Goal: Information Seeking & Learning: Learn about a topic

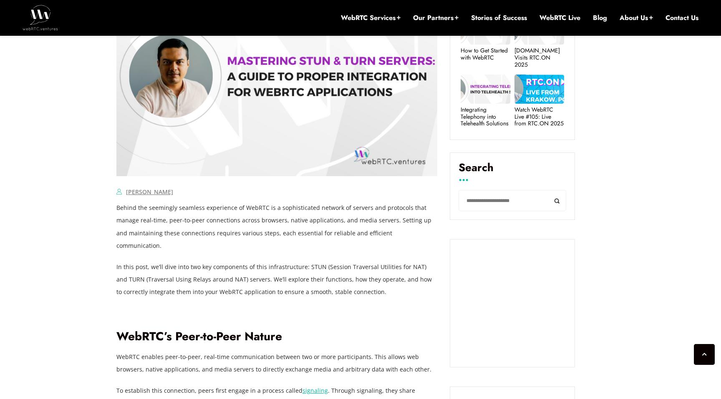
scroll to position [437, 0]
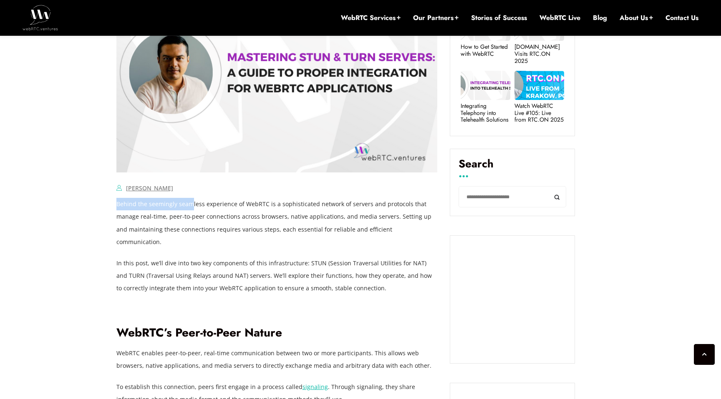
drag, startPoint x: 117, startPoint y: 206, endPoint x: 191, endPoint y: 208, distance: 73.8
click at [190, 207] on p "Behind the seemingly seamless experience of WebRTC is a sophisticated network o…" at bounding box center [276, 223] width 321 height 50
click at [191, 208] on p "Behind the seemingly seamless experience of WebRTC is a sophisticated network o…" at bounding box center [276, 223] width 321 height 50
drag, startPoint x: 177, startPoint y: 204, endPoint x: 234, endPoint y: 206, distance: 56.7
click at [233, 205] on p "Behind the seemingly seamless experience of WebRTC is a sophisticated network o…" at bounding box center [276, 223] width 321 height 50
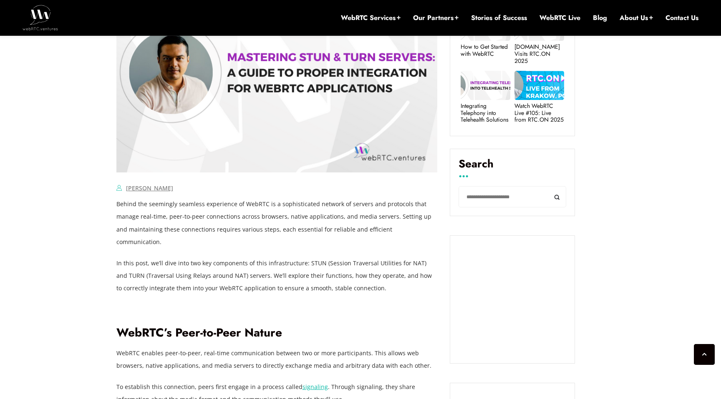
click at [234, 206] on p "Behind the seemingly seamless experience of WebRTC is a sophisticated network o…" at bounding box center [276, 223] width 321 height 50
drag, startPoint x: 209, startPoint y: 205, endPoint x: 263, endPoint y: 205, distance: 54.2
click at [263, 205] on p "Behind the seemingly seamless experience of WebRTC is a sophisticated network o…" at bounding box center [276, 223] width 321 height 50
click at [261, 205] on p "Behind the seemingly seamless experience of WebRTC is a sophisticated network o…" at bounding box center [276, 223] width 321 height 50
drag, startPoint x: 252, startPoint y: 205, endPoint x: 274, endPoint y: 206, distance: 21.7
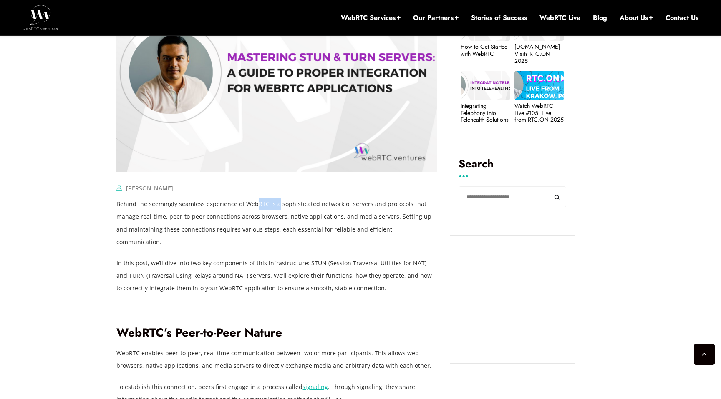
click at [273, 205] on p "Behind the seemingly seamless experience of WebRTC is a sophisticated network o…" at bounding box center [276, 223] width 321 height 50
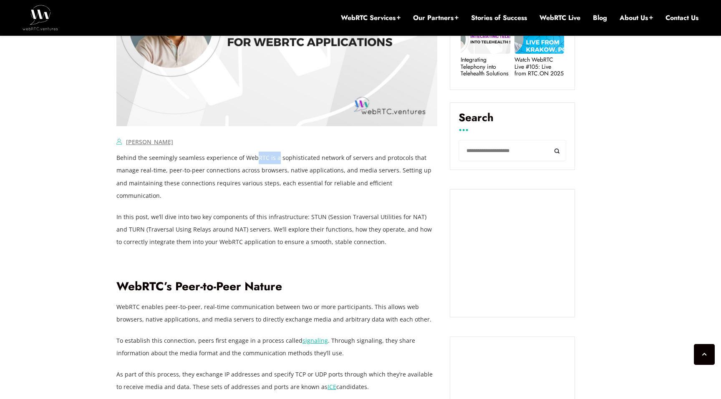
scroll to position [484, 0]
click at [175, 168] on p "Behind the seemingly seamless experience of WebRTC is a sophisticated network o…" at bounding box center [276, 176] width 321 height 50
drag, startPoint x: 288, startPoint y: 171, endPoint x: 357, endPoint y: 172, distance: 69.6
click at [358, 172] on p "Behind the seemingly seamless experience of WebRTC is a sophisticated network o…" at bounding box center [276, 176] width 321 height 50
click at [364, 175] on p "Behind the seemingly seamless experience of WebRTC is a sophisticated network o…" at bounding box center [276, 176] width 321 height 50
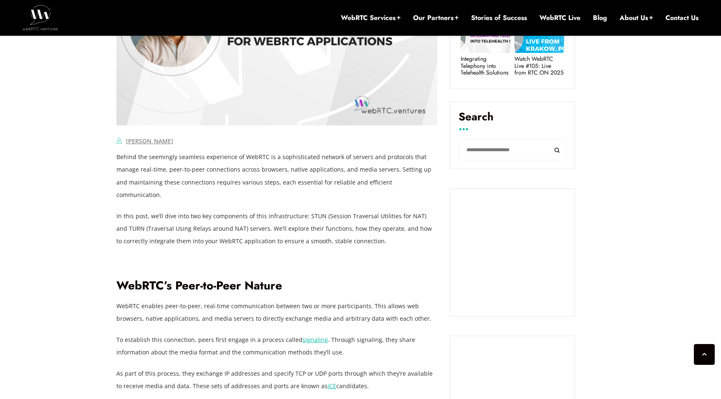
scroll to position [476, 0]
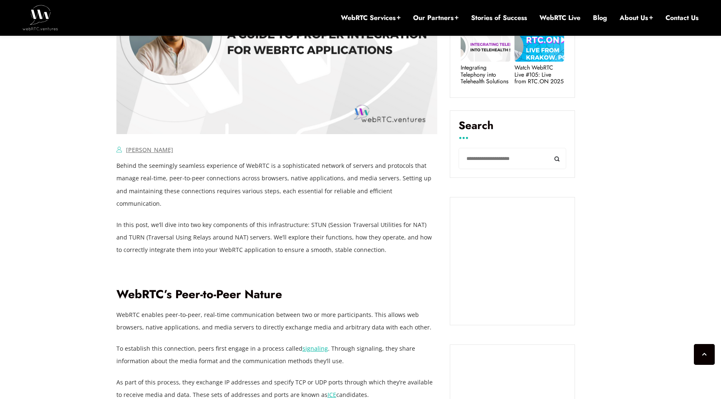
click at [150, 219] on p "In this post, we’ll dive into two key components of this infrastructure: STUN (…" at bounding box center [276, 238] width 321 height 38
drag, startPoint x: 336, startPoint y: 225, endPoint x: 420, endPoint y: 220, distance: 83.5
click at [420, 220] on p "In this post, we’ll dive into two key components of this infrastructure: STUN (…" at bounding box center [276, 238] width 321 height 38
drag, startPoint x: 168, startPoint y: 237, endPoint x: 209, endPoint y: 238, distance: 41.3
click at [209, 238] on p "In this post, we’ll dive into two key components of this infrastructure: STUN (…" at bounding box center [276, 238] width 321 height 38
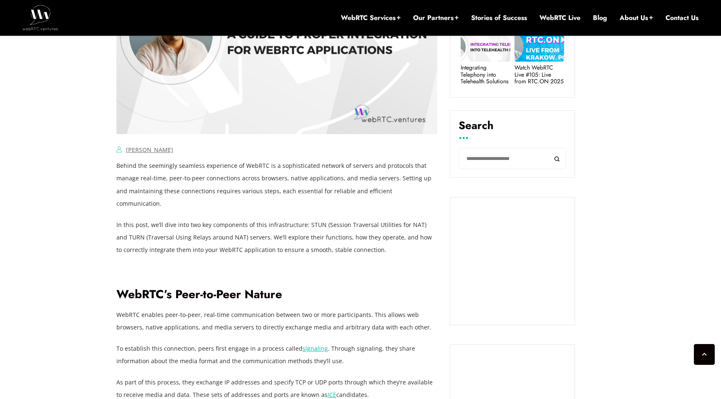
click at [234, 238] on p "In this post, we’ll dive into two key components of this infrastructure: STUN (…" at bounding box center [276, 238] width 321 height 38
drag, startPoint x: 234, startPoint y: 238, endPoint x: 289, endPoint y: 234, distance: 55.2
click at [288, 234] on p "In this post, we’ll dive into two key components of this infrastructure: STUN (…" at bounding box center [276, 238] width 321 height 38
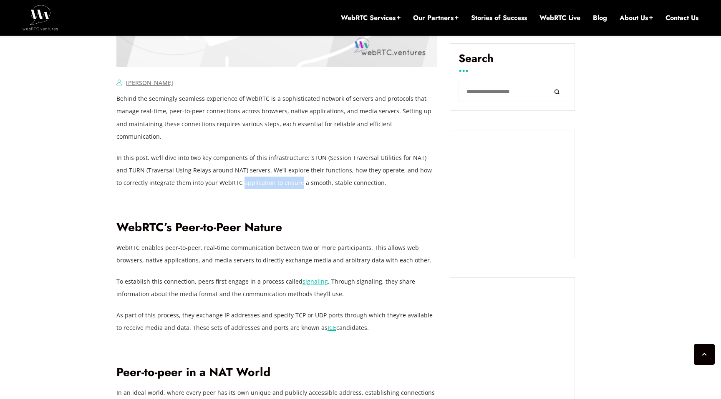
scroll to position [549, 0]
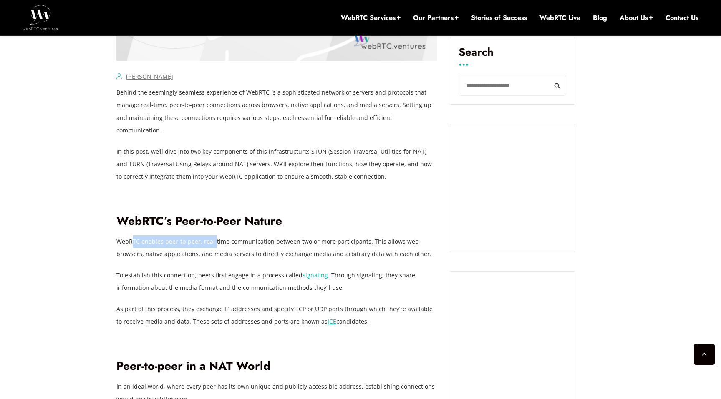
drag, startPoint x: 133, startPoint y: 228, endPoint x: 213, endPoint y: 231, distance: 80.1
click at [213, 236] on p "WebRTC enables peer-to-peer, real-time communication between two or more partic…" at bounding box center [276, 248] width 321 height 25
drag, startPoint x: 203, startPoint y: 231, endPoint x: 252, endPoint y: 229, distance: 48.4
click at [252, 236] on p "WebRTC enables peer-to-peer, real-time communication between two or more partic…" at bounding box center [276, 248] width 321 height 25
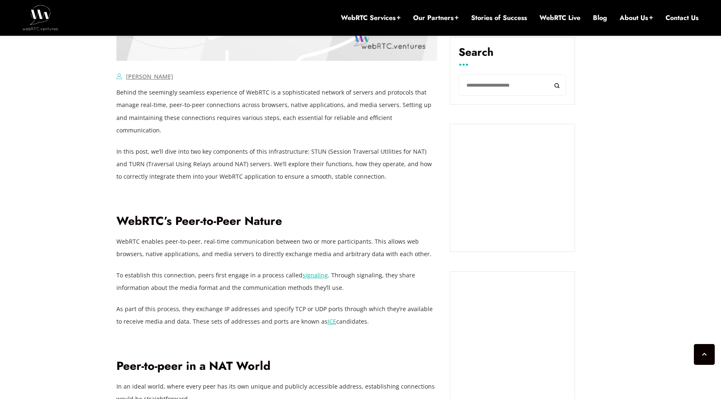
click at [276, 236] on p "WebRTC enables peer-to-peer, real-time communication between two or more partic…" at bounding box center [276, 248] width 321 height 25
drag, startPoint x: 269, startPoint y: 231, endPoint x: 353, endPoint y: 231, distance: 83.8
click at [353, 236] on p "WebRTC enables peer-to-peer, real-time communication between two or more partic…" at bounding box center [276, 248] width 321 height 25
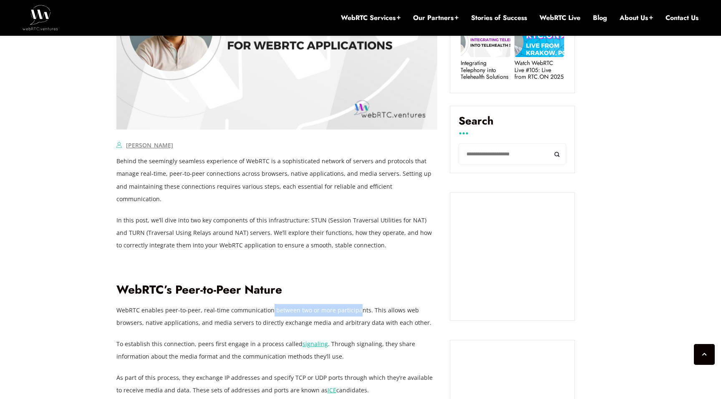
scroll to position [482, 0]
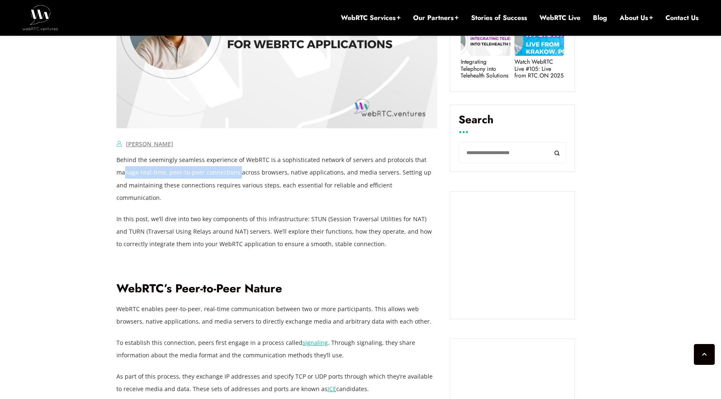
drag, startPoint x: 126, startPoint y: 175, endPoint x: 239, endPoint y: 175, distance: 113.0
click at [239, 175] on p "Behind the seemingly seamless experience of WebRTC is a sophisticated network o…" at bounding box center [276, 179] width 321 height 50
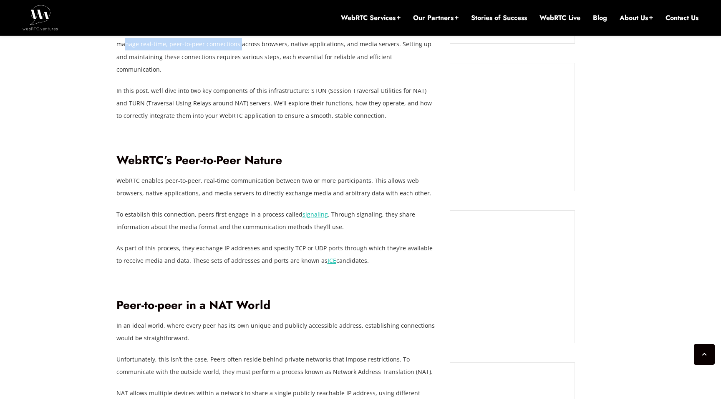
scroll to position [617, 0]
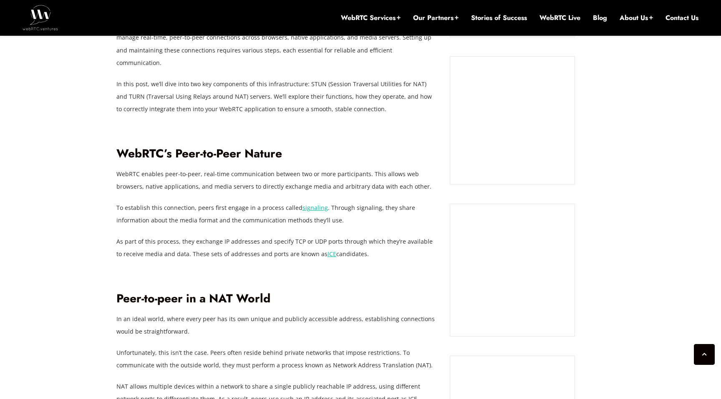
click at [127, 168] on p "WebRTC enables peer-to-peer, real-time communication between two or more partic…" at bounding box center [276, 180] width 321 height 25
copy p "WebRTC"
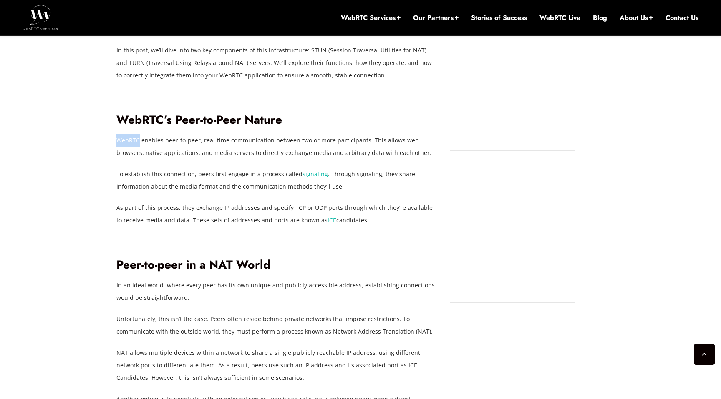
scroll to position [650, 0]
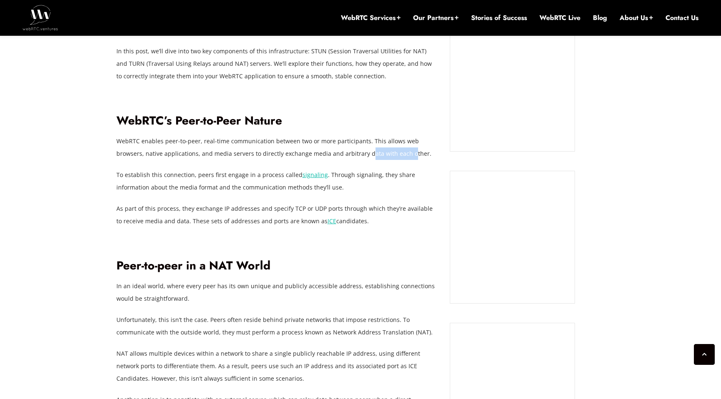
drag, startPoint x: 336, startPoint y: 144, endPoint x: 378, endPoint y: 144, distance: 42.5
click at [378, 144] on p "WebRTC enables peer-to-peer, real-time communication between two or more partic…" at bounding box center [276, 147] width 321 height 25
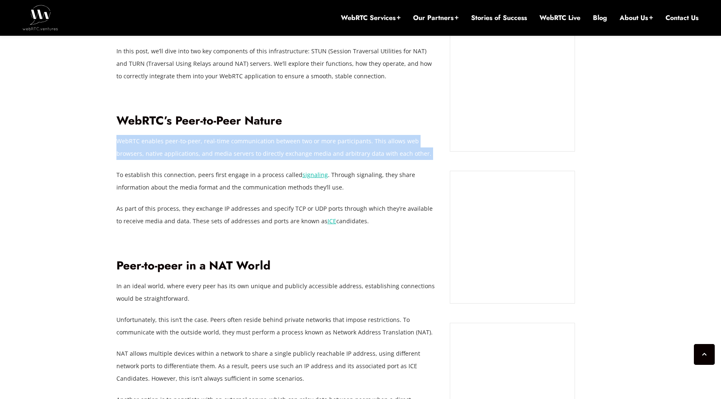
click at [378, 144] on p "WebRTC enables peer-to-peer, real-time communication between two or more partic…" at bounding box center [276, 147] width 321 height 25
click at [239, 135] on p "WebRTC enables peer-to-peer, real-time communication between two or more partic…" at bounding box center [276, 147] width 321 height 25
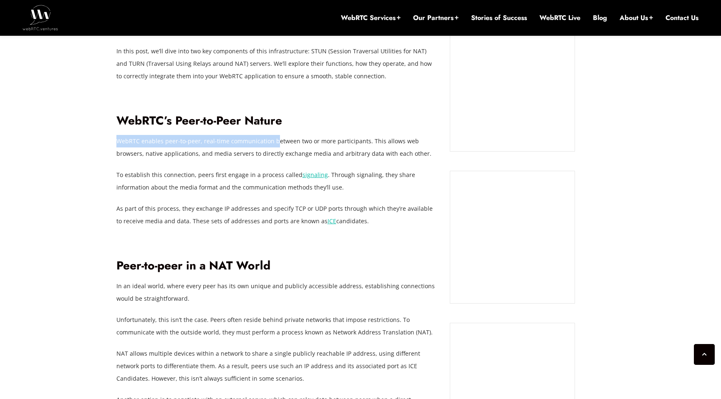
drag, startPoint x: 116, startPoint y: 128, endPoint x: 272, endPoint y: 125, distance: 156.0
click at [272, 135] on p "WebRTC enables peer-to-peer, real-time communication between two or more partic…" at bounding box center [276, 147] width 321 height 25
click at [278, 135] on p "WebRTC enables peer-to-peer, real-time communication between two or more partic…" at bounding box center [276, 147] width 321 height 25
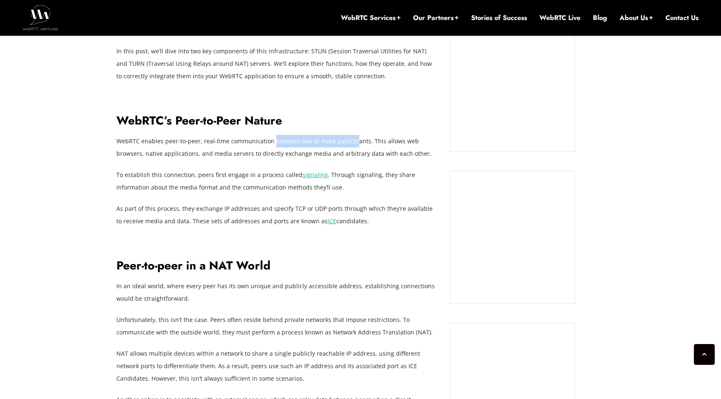
drag, startPoint x: 270, startPoint y: 129, endPoint x: 351, endPoint y: 130, distance: 80.9
click at [350, 135] on p "WebRTC enables peer-to-peer, real-time communication between two or more partic…" at bounding box center [276, 147] width 321 height 25
drag, startPoint x: 163, startPoint y: 141, endPoint x: 246, endPoint y: 141, distance: 83.0
click at [246, 140] on p "WebRTC enables peer-to-peer, real-time communication between two or more partic…" at bounding box center [276, 147] width 321 height 25
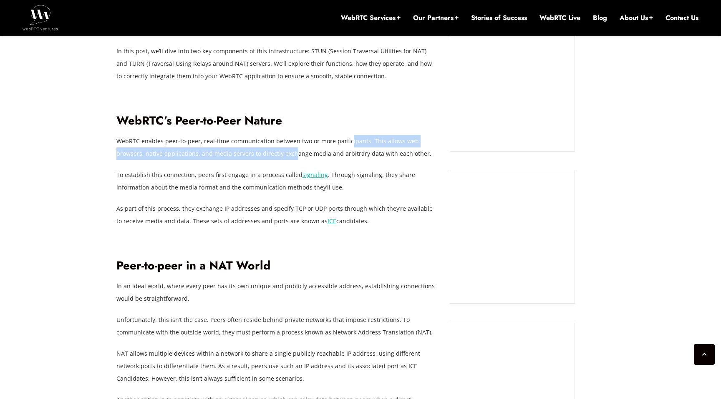
drag, startPoint x: 264, startPoint y: 138, endPoint x: 347, endPoint y: 133, distance: 83.5
click at [346, 135] on p "WebRTC enables peer-to-peer, real-time communication between two or more partic…" at bounding box center [276, 147] width 321 height 25
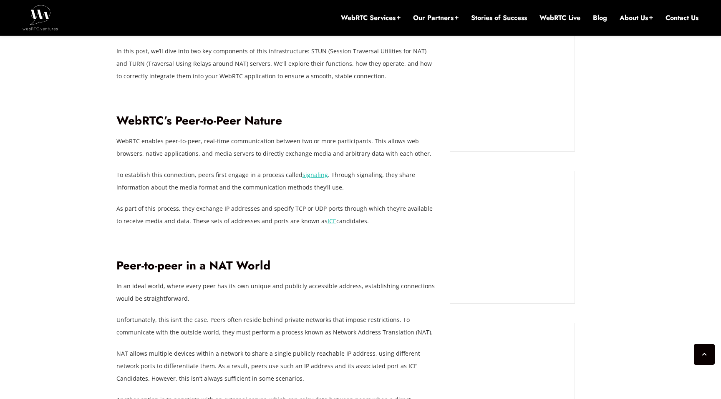
click at [331, 139] on p "WebRTC enables peer-to-peer, real-time communication between two or more partic…" at bounding box center [276, 147] width 321 height 25
drag, startPoint x: 139, startPoint y: 129, endPoint x: 281, endPoint y: 126, distance: 141.8
click at [280, 135] on p "WebRTC enables peer-to-peer, real-time communication between two or more partic…" at bounding box center [276, 147] width 321 height 25
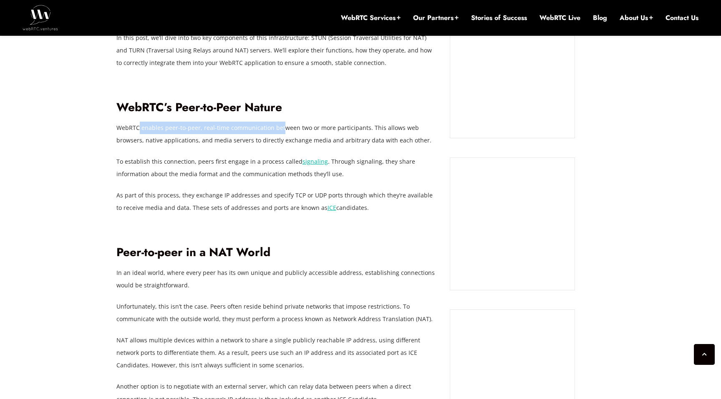
scroll to position [666, 0]
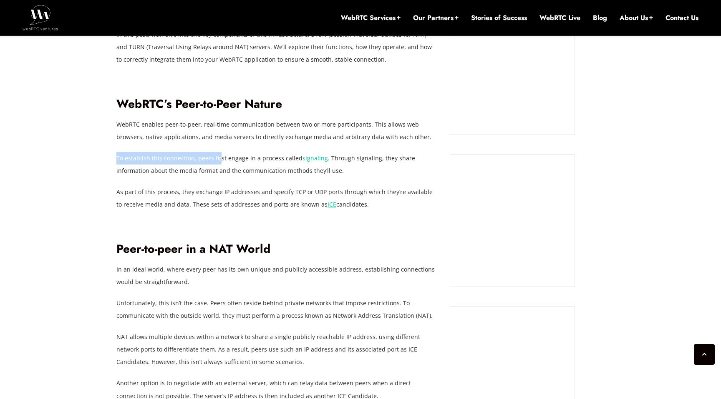
drag, startPoint x: 116, startPoint y: 144, endPoint x: 221, endPoint y: 143, distance: 105.1
click at [220, 152] on p "To establish this connection, peers first engage in a process called signaling …" at bounding box center [276, 164] width 321 height 25
click at [257, 152] on p "To establish this connection, peers first engage in a process called signaling …" at bounding box center [276, 164] width 321 height 25
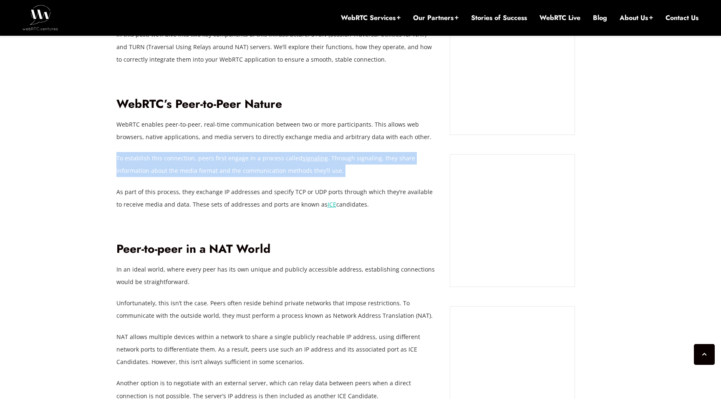
click at [257, 152] on p "To establish this connection, peers first engage in a process called signaling …" at bounding box center [276, 164] width 321 height 25
click at [269, 156] on p "To establish this connection, peers first engage in a process called signaling …" at bounding box center [276, 164] width 321 height 25
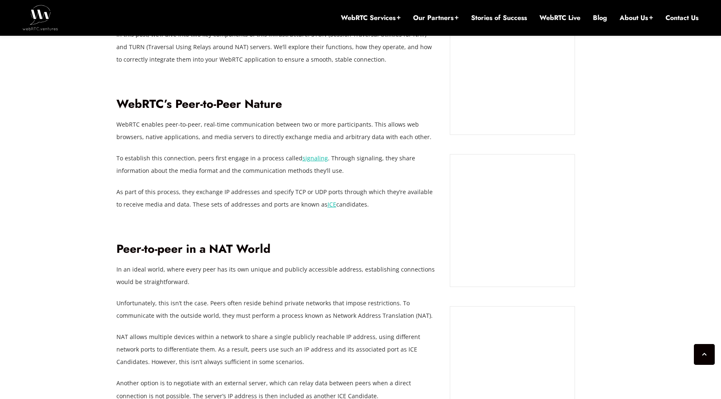
click at [332, 152] on p "To establish this connection, peers first engage in a process called signaling …" at bounding box center [276, 164] width 321 height 25
drag, startPoint x: 177, startPoint y: 159, endPoint x: 275, endPoint y: 158, distance: 98.0
click at [275, 158] on p "To establish this connection, peers first engage in a process called signaling …" at bounding box center [276, 164] width 321 height 25
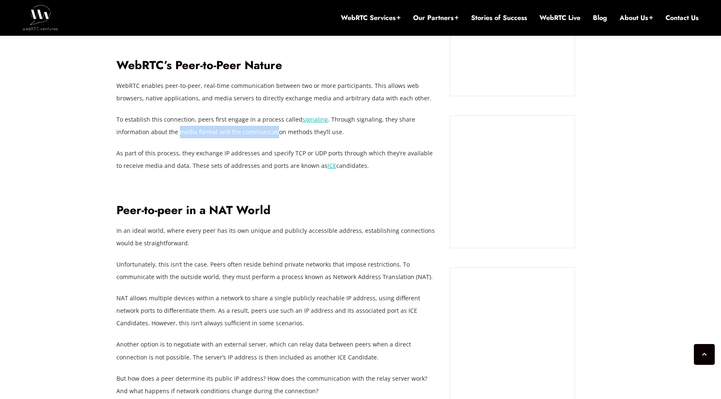
scroll to position [708, 0]
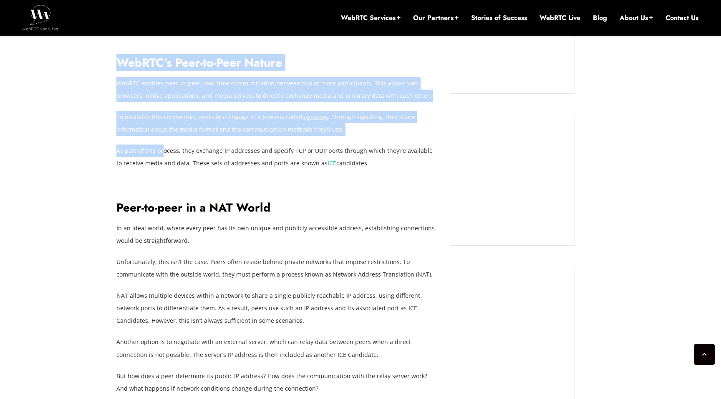
drag, startPoint x: 115, startPoint y: 139, endPoint x: 160, endPoint y: 140, distance: 44.6
click at [160, 145] on p "As part of this process, they exchange IP addresses and specify TCP or UDP port…" at bounding box center [276, 157] width 321 height 25
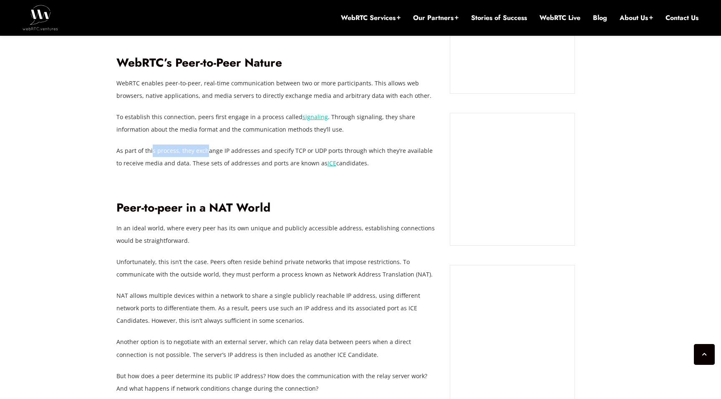
drag, startPoint x: 151, startPoint y: 140, endPoint x: 208, endPoint y: 132, distance: 58.1
click at [207, 145] on p "As part of this process, they exchange IP addresses and specify TCP or UDP port…" at bounding box center [276, 157] width 321 height 25
click at [208, 145] on p "As part of this process, they exchange IP addresses and specify TCP or UDP port…" at bounding box center [276, 157] width 321 height 25
drag, startPoint x: 240, startPoint y: 132, endPoint x: 271, endPoint y: 132, distance: 31.7
click at [269, 145] on p "As part of this process, they exchange IP addresses and specify TCP or UDP port…" at bounding box center [276, 157] width 321 height 25
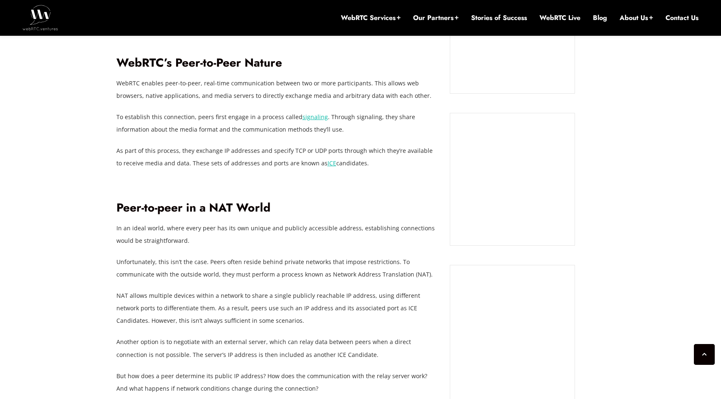
click at [271, 145] on p "As part of this process, they exchange IP addresses and specify TCP or UDP port…" at bounding box center [276, 157] width 321 height 25
drag, startPoint x: 264, startPoint y: 133, endPoint x: 410, endPoint y: 133, distance: 145.9
click at [410, 145] on p "As part of this process, they exchange IP addresses and specify TCP or UDP port…" at bounding box center [276, 157] width 321 height 25
click at [424, 145] on p "As part of this process, they exchange IP addresses and specify TCP or UDP port…" at bounding box center [276, 157] width 321 height 25
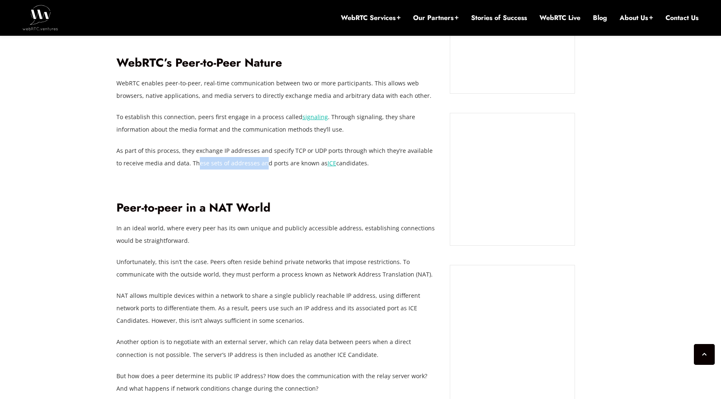
drag, startPoint x: 191, startPoint y: 151, endPoint x: 255, endPoint y: 151, distance: 64.6
click at [255, 151] on p "As part of this process, they exchange IP addresses and specify TCP or UDP port…" at bounding box center [276, 157] width 321 height 25
click at [257, 152] on p "As part of this process, they exchange IP addresses and specify TCP or UDP port…" at bounding box center [276, 157] width 321 height 25
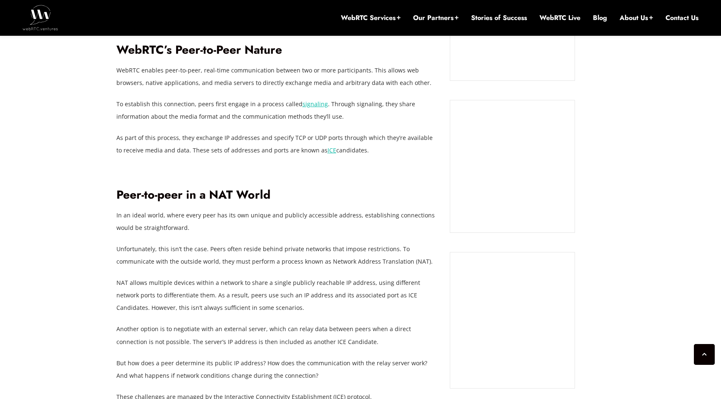
scroll to position [724, 0]
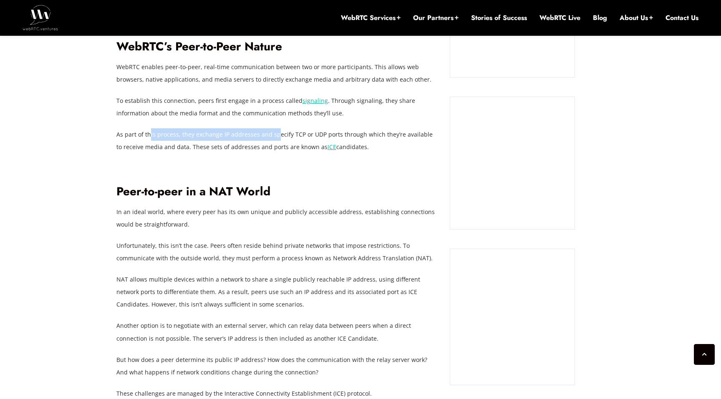
drag, startPoint x: 149, startPoint y: 122, endPoint x: 275, endPoint y: 125, distance: 125.9
click at [273, 128] on p "As part of this process, they exchange IP addresses and specify TCP or UDP port…" at bounding box center [276, 140] width 321 height 25
click at [275, 128] on p "As part of this process, they exchange IP addresses and specify TCP or UDP port…" at bounding box center [276, 140] width 321 height 25
drag, startPoint x: 255, startPoint y: 125, endPoint x: 324, endPoint y: 124, distance: 69.2
click at [324, 128] on p "As part of this process, they exchange IP addresses and specify TCP or UDP port…" at bounding box center [276, 140] width 321 height 25
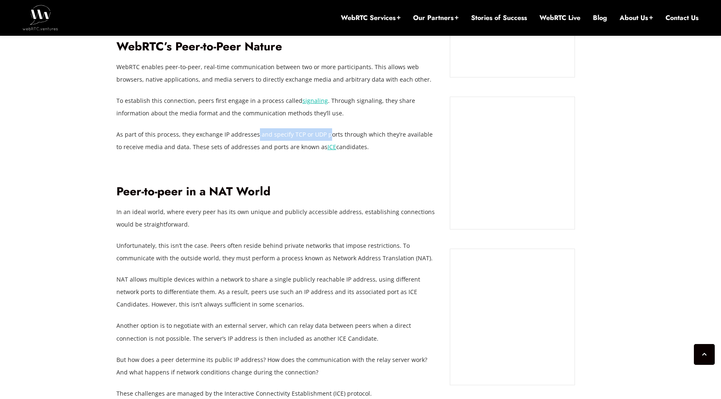
click at [324, 128] on p "As part of this process, they exchange IP addresses and specify TCP or UDP port…" at bounding box center [276, 140] width 321 height 25
drag, startPoint x: 266, startPoint y: 124, endPoint x: 336, endPoint y: 120, distance: 70.6
click at [336, 128] on p "As part of this process, they exchange IP addresses and specify TCP or UDP port…" at bounding box center [276, 140] width 321 height 25
copy p "specify TCP or UDP ports"
click at [238, 128] on p "As part of this process, they exchange IP addresses and specify TCP or UDP port…" at bounding box center [276, 140] width 321 height 25
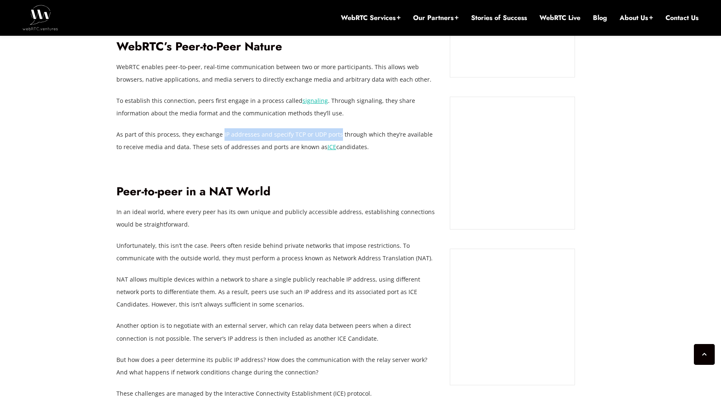
drag, startPoint x: 220, startPoint y: 121, endPoint x: 336, endPoint y: 118, distance: 115.5
click at [336, 128] on p "As part of this process, they exchange IP addresses and specify TCP or UDP port…" at bounding box center [276, 140] width 321 height 25
copy p "IP addresses and specify TCP or UDP ports"
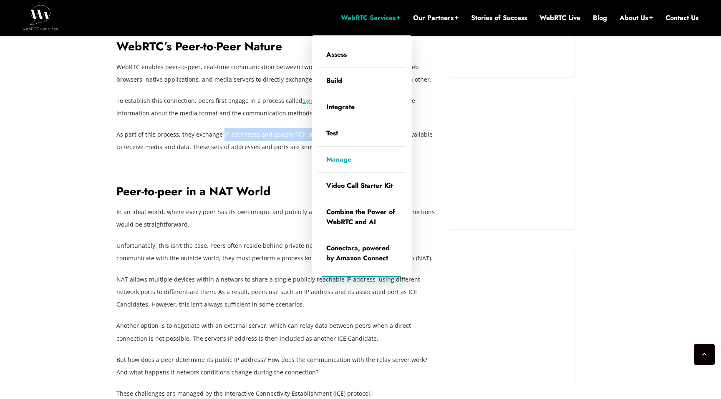
scroll to position [748, 0]
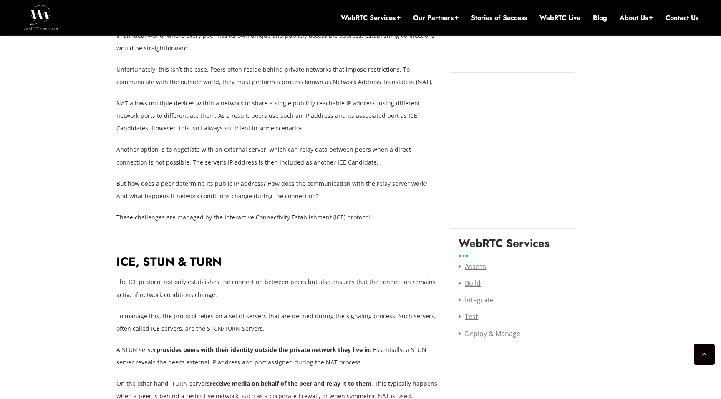
scroll to position [905, 0]
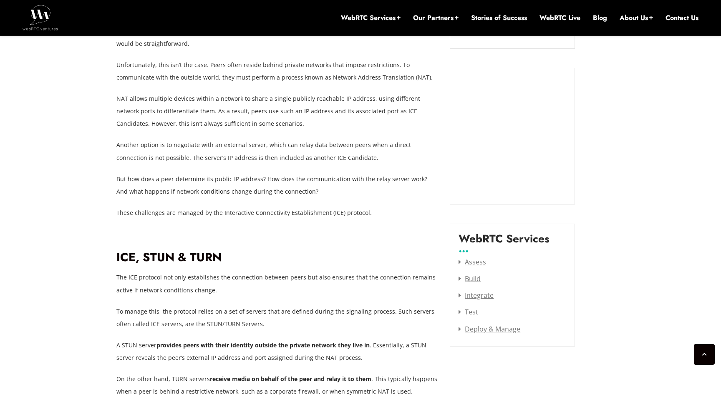
drag, startPoint x: 204, startPoint y: 166, endPoint x: 263, endPoint y: 166, distance: 59.2
click at [262, 173] on p "But how does a peer determine its public IP address? How does the communication…" at bounding box center [276, 185] width 321 height 25
click at [263, 173] on p "But how does a peer determine its public IP address? How does the communication…" at bounding box center [276, 185] width 321 height 25
drag, startPoint x: 256, startPoint y: 166, endPoint x: 334, endPoint y: 164, distance: 77.2
click at [333, 173] on p "But how does a peer determine its public IP address? How does the communication…" at bounding box center [276, 185] width 321 height 25
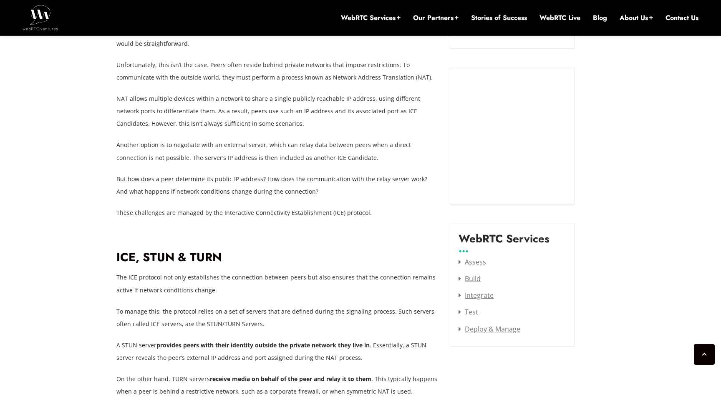
click at [334, 173] on p "But how does a peer determine its public IP address? How does the communication…" at bounding box center [276, 185] width 321 height 25
drag, startPoint x: 314, startPoint y: 164, endPoint x: 385, endPoint y: 164, distance: 70.5
click at [384, 173] on p "But how does a peer determine its public IP address? How does the communication…" at bounding box center [276, 185] width 321 height 25
click at [385, 173] on p "But how does a peer determine its public IP address? How does the communication…" at bounding box center [276, 185] width 321 height 25
drag, startPoint x: 143, startPoint y: 180, endPoint x: 205, endPoint y: 183, distance: 62.2
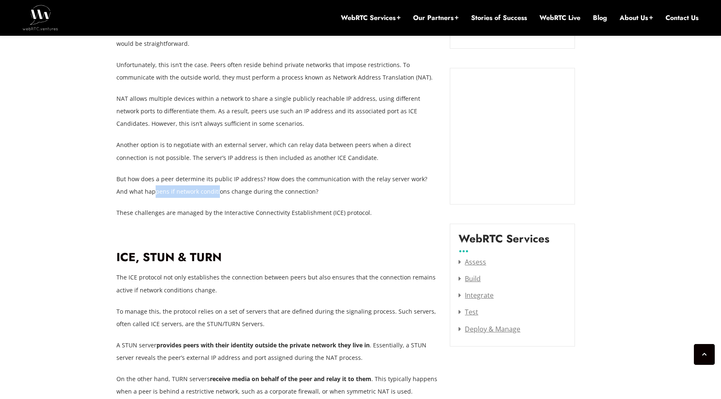
click at [204, 183] on p "But how does a peer determine its public IP address? How does the communication…" at bounding box center [276, 185] width 321 height 25
click at [205, 183] on p "But how does a peer determine its public IP address? How does the communication…" at bounding box center [276, 185] width 321 height 25
drag, startPoint x: 196, startPoint y: 183, endPoint x: 296, endPoint y: 186, distance: 100.1
click at [296, 185] on p "But how does a peer determine its public IP address? How does the communication…" at bounding box center [276, 185] width 321 height 25
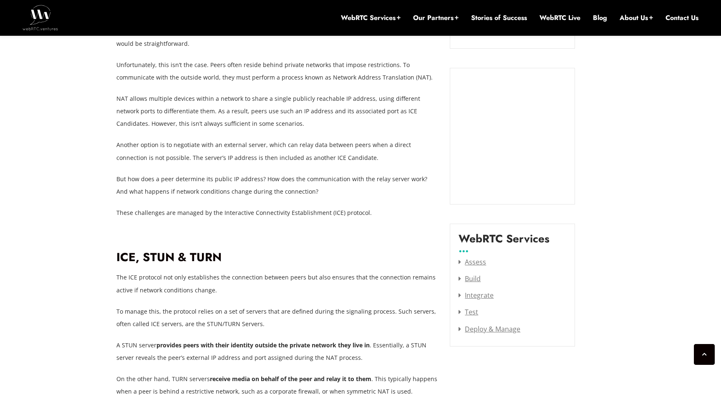
click at [161, 207] on p "These challenges are managed by the Interactive Connectivity Establishment (ICE…" at bounding box center [276, 213] width 321 height 13
drag, startPoint x: 158, startPoint y: 200, endPoint x: 215, endPoint y: 199, distance: 56.3
click at [214, 207] on p "These challenges are managed by the Interactive Connectivity Establishment (ICE…" at bounding box center [276, 213] width 321 height 13
click at [215, 207] on p "These challenges are managed by the Interactive Connectivity Establishment (ICE…" at bounding box center [276, 213] width 321 height 13
drag, startPoint x: 209, startPoint y: 199, endPoint x: 287, endPoint y: 197, distance: 78.4
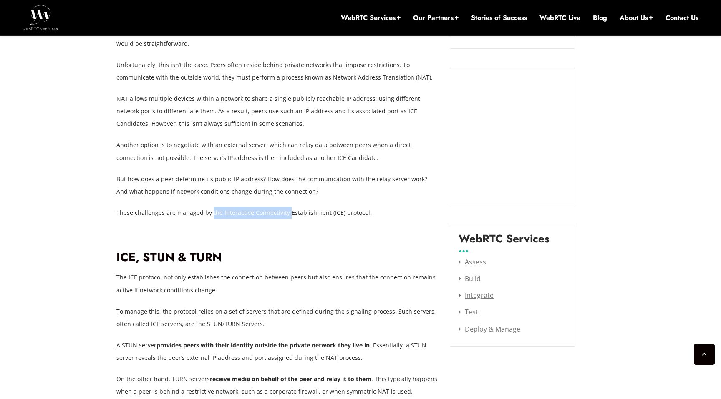
click at [286, 207] on p "These challenges are managed by the Interactive Connectivity Establishment (ICE…" at bounding box center [276, 213] width 321 height 13
click at [287, 207] on p "These challenges are managed by the Interactive Connectivity Establishment (ICE…" at bounding box center [276, 213] width 321 height 13
drag, startPoint x: 219, startPoint y: 201, endPoint x: 361, endPoint y: 195, distance: 142.3
click at [361, 207] on p "These challenges are managed by the Interactive Connectivity Establishment (ICE…" at bounding box center [276, 213] width 321 height 13
copy p "Interactive Connectivity Establishment (ICE) protocol"
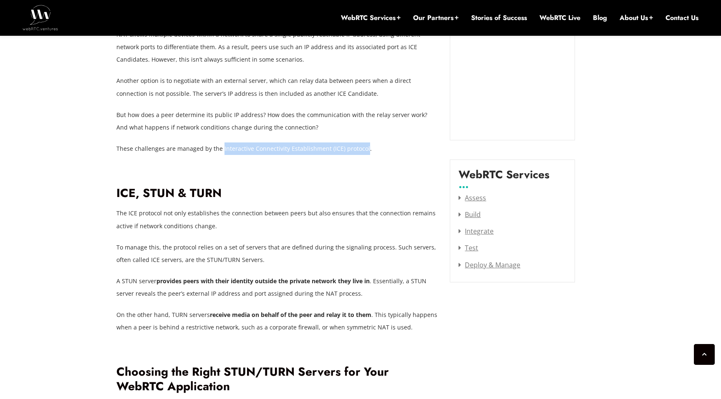
scroll to position [973, 0]
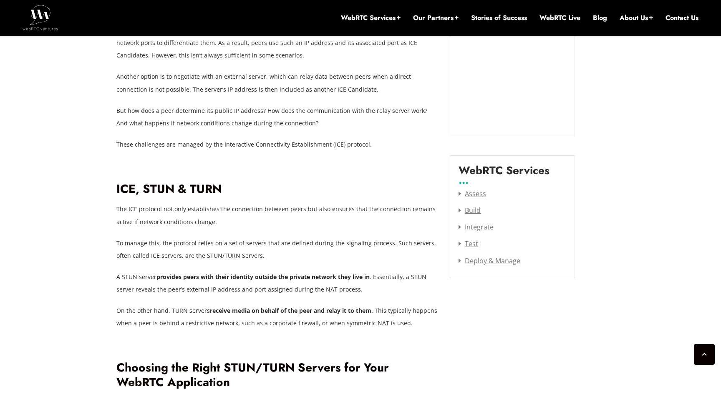
click at [153, 203] on p "The ICE protocol not only establishes the connection between peers but also ens…" at bounding box center [276, 215] width 321 height 25
drag, startPoint x: 150, startPoint y: 197, endPoint x: 252, endPoint y: 203, distance: 101.9
click at [251, 203] on p "The ICE protocol not only establishes the connection between peers but also ens…" at bounding box center [276, 215] width 321 height 25
click at [252, 203] on p "The ICE protocol not only establishes the connection between peers but also ens…" at bounding box center [276, 215] width 321 height 25
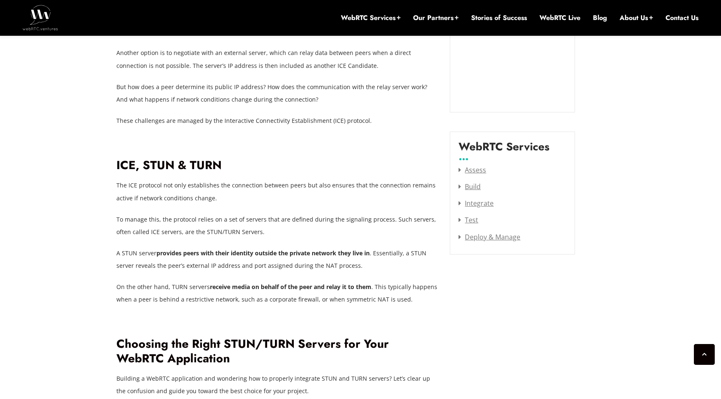
scroll to position [1009, 0]
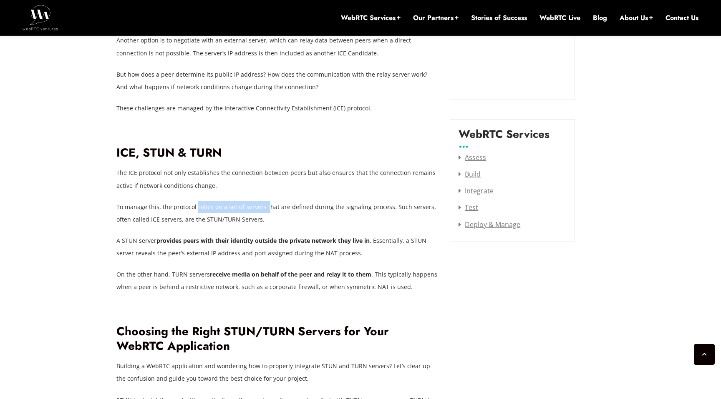
drag, startPoint x: 197, startPoint y: 193, endPoint x: 269, endPoint y: 198, distance: 71.4
click at [268, 201] on p "To manage this, the protocol relies on a set of servers that are defined during…" at bounding box center [276, 213] width 321 height 25
click at [269, 201] on p "To manage this, the protocol relies on a set of servers that are defined during…" at bounding box center [276, 213] width 321 height 25
drag, startPoint x: 252, startPoint y: 198, endPoint x: 310, endPoint y: 200, distance: 58.4
click at [310, 201] on p "To manage this, the protocol relies on a set of servers that are defined during…" at bounding box center [276, 213] width 321 height 25
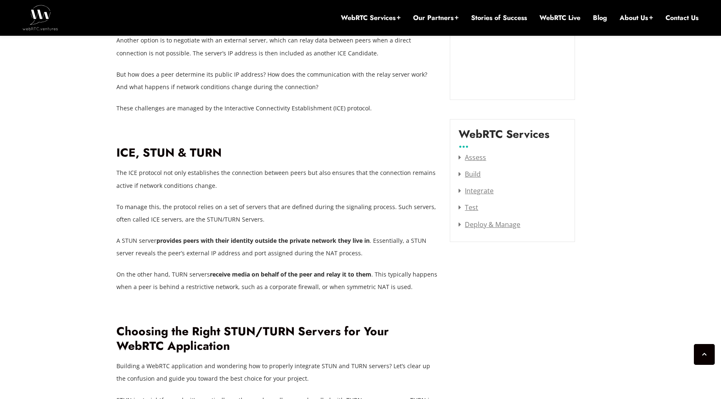
click at [310, 201] on p "To manage this, the protocol relies on a set of servers that are defined during…" at bounding box center [276, 213] width 321 height 25
drag, startPoint x: 292, startPoint y: 196, endPoint x: 301, endPoint y: 196, distance: 9.2
click at [300, 201] on p "To manage this, the protocol relies on a set of servers that are defined during…" at bounding box center [276, 213] width 321 height 25
click at [266, 237] on strong "provides peers with their identity outside the private network they live in" at bounding box center [262, 241] width 213 height 8
drag, startPoint x: 261, startPoint y: 232, endPoint x: 349, endPoint y: 231, distance: 88.0
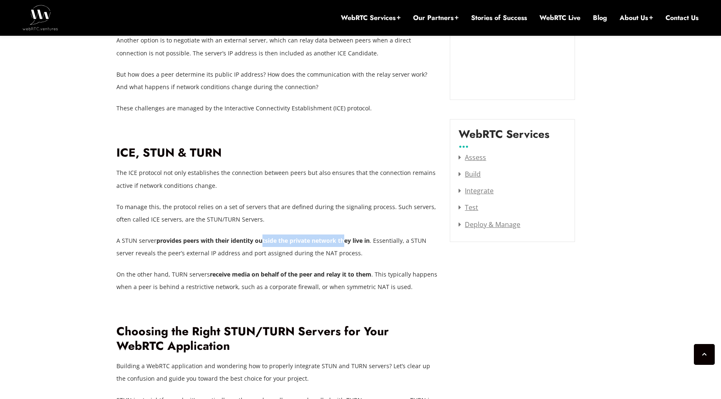
click at [349, 237] on strong "provides peers with their identity outside the private network they live in" at bounding box center [262, 241] width 213 height 8
drag, startPoint x: 129, startPoint y: 242, endPoint x: 180, endPoint y: 242, distance: 51.3
click at [180, 242] on p "A STUN server provides peers with their identity outside the private network th…" at bounding box center [276, 247] width 321 height 25
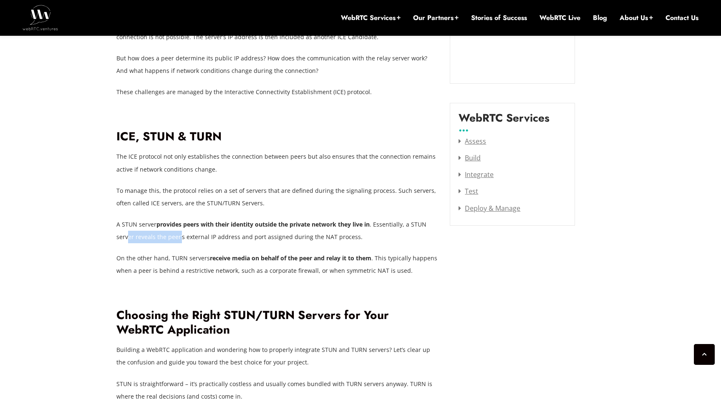
scroll to position [1030, 0]
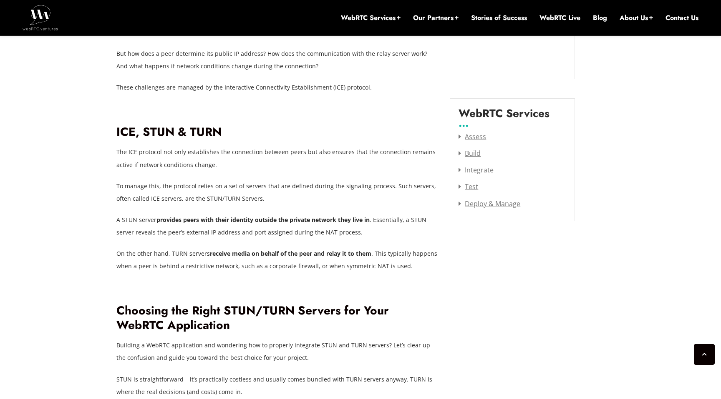
click at [195, 219] on p "A STUN server provides peers with their identity outside the private network th…" at bounding box center [276, 226] width 321 height 25
drag, startPoint x: 186, startPoint y: 216, endPoint x: 236, endPoint y: 219, distance: 51.0
click at [236, 219] on p "A STUN server provides peers with their identity outside the private network th…" at bounding box center [276, 226] width 321 height 25
drag, startPoint x: 221, startPoint y: 219, endPoint x: 295, endPoint y: 218, distance: 73.4
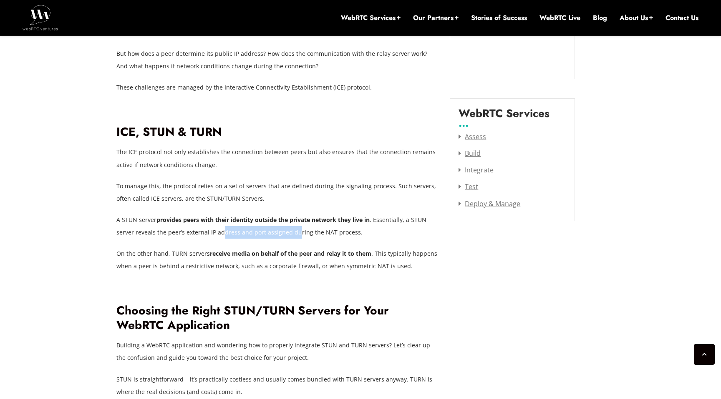
click at [294, 218] on p "A STUN server provides peers with their identity outside the private network th…" at bounding box center [276, 226] width 321 height 25
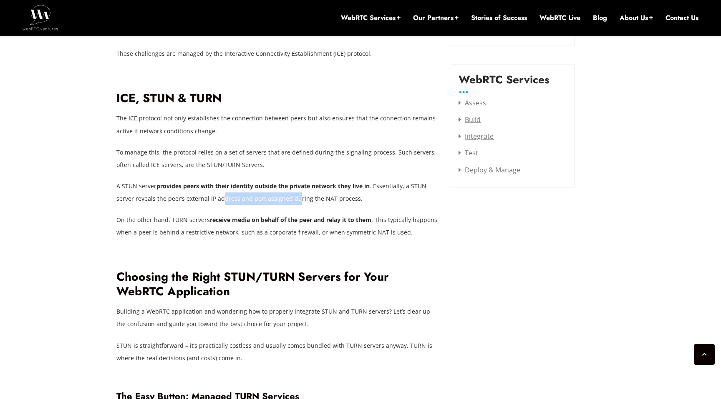
scroll to position [1072, 0]
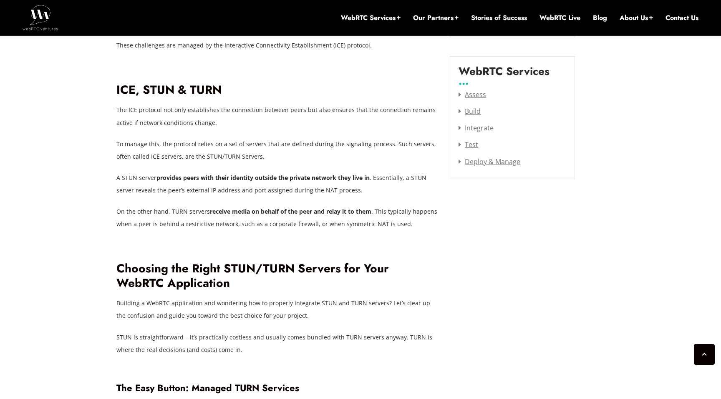
click at [127, 172] on p "A STUN server provides peers with their identity outside the private network th…" at bounding box center [276, 184] width 321 height 25
drag, startPoint x: 123, startPoint y: 162, endPoint x: 236, endPoint y: 163, distance: 113.0
click at [236, 172] on p "A STUN server provides peers with their identity outside the private network th…" at bounding box center [276, 184] width 321 height 25
click at [236, 174] on strong "provides peers with their identity outside the private network they live in" at bounding box center [262, 178] width 213 height 8
drag, startPoint x: 211, startPoint y: 163, endPoint x: 279, endPoint y: 165, distance: 68.0
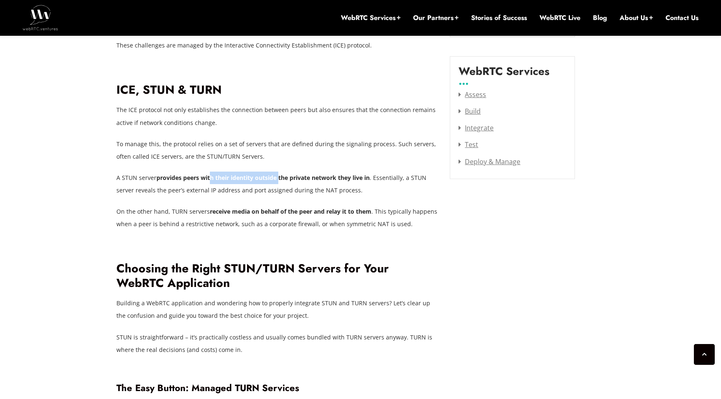
click at [279, 174] on strong "provides peers with their identity outside the private network they live in" at bounding box center [262, 178] width 213 height 8
drag, startPoint x: 372, startPoint y: 165, endPoint x: 158, endPoint y: 163, distance: 213.1
click at [158, 172] on p "A STUN server provides peers with their identity outside the private network th…" at bounding box center [276, 184] width 321 height 25
click at [158, 174] on strong "provides peers with their identity outside the private network they live in" at bounding box center [262, 178] width 213 height 8
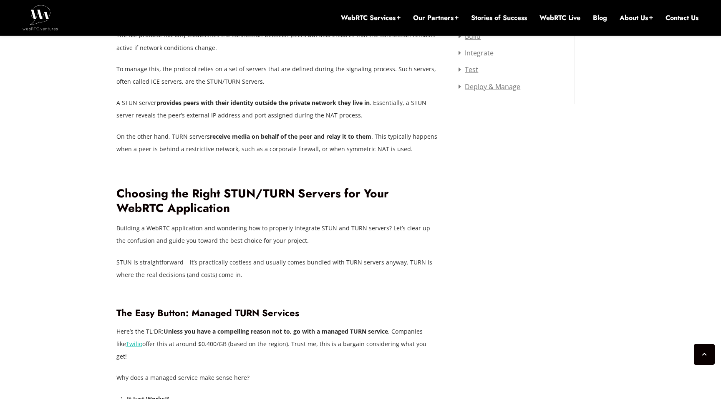
scroll to position [1150, 0]
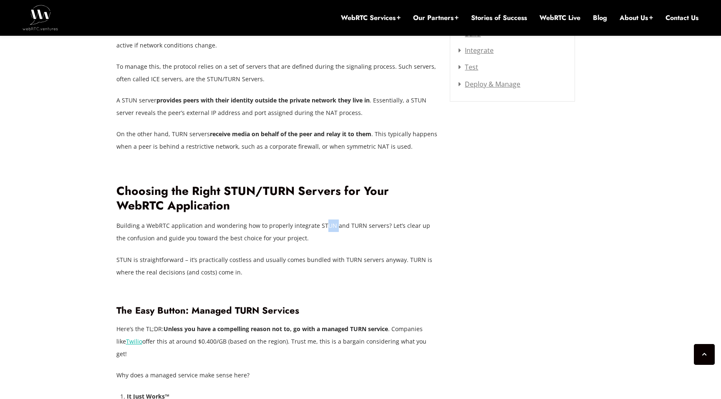
drag, startPoint x: 319, startPoint y: 215, endPoint x: 346, endPoint y: 215, distance: 26.7
click at [333, 220] on p "Building a WebRTC application and wondering how to properly integrate STUN and …" at bounding box center [276, 232] width 321 height 25
click at [352, 220] on p "Building a WebRTC application and wondering how to properly integrate STUN and …" at bounding box center [276, 232] width 321 height 25
drag, startPoint x: 156, startPoint y: 225, endPoint x: 218, endPoint y: 227, distance: 62.6
click at [218, 227] on p "Building a WebRTC application and wondering how to properly integrate STUN and …" at bounding box center [276, 232] width 321 height 25
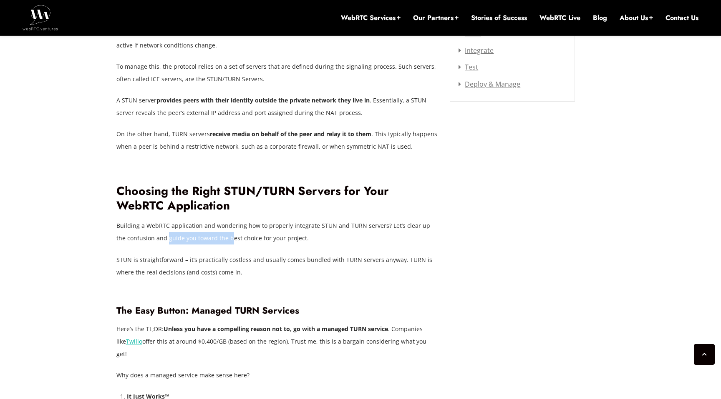
click at [218, 227] on p "Building a WebRTC application and wondering how to properly integrate STUN and …" at bounding box center [276, 232] width 321 height 25
click at [226, 227] on p "Building a WebRTC application and wondering how to properly integrate STUN and …" at bounding box center [276, 232] width 321 height 25
drag, startPoint x: 132, startPoint y: 248, endPoint x: 187, endPoint y: 248, distance: 55.0
click at [187, 254] on p "STUN is straightforward – it’s practically costless and usually comes bundled w…" at bounding box center [276, 266] width 321 height 25
click at [198, 254] on p "STUN is straightforward – it’s practically costless and usually comes bundled w…" at bounding box center [276, 266] width 321 height 25
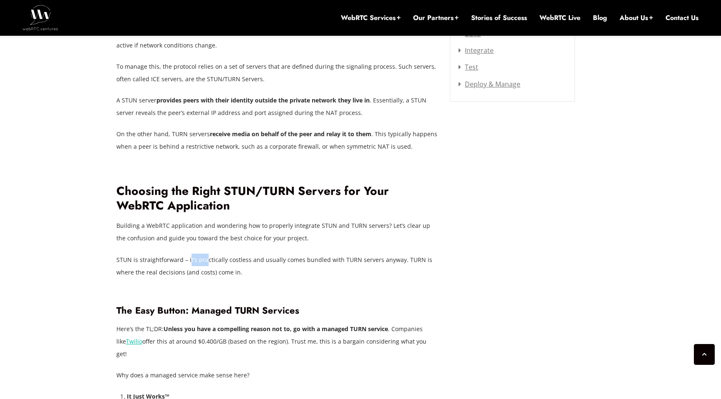
drag, startPoint x: 189, startPoint y: 251, endPoint x: 206, endPoint y: 250, distance: 17.1
click at [206, 254] on p "STUN is straightforward – it’s practically costless and usually comes bundled w…" at bounding box center [276, 266] width 321 height 25
drag, startPoint x: 121, startPoint y: 262, endPoint x: 161, endPoint y: 261, distance: 40.5
click at [161, 261] on p "STUN is straightforward – it’s practically costless and usually comes bundled w…" at bounding box center [276, 266] width 321 height 25
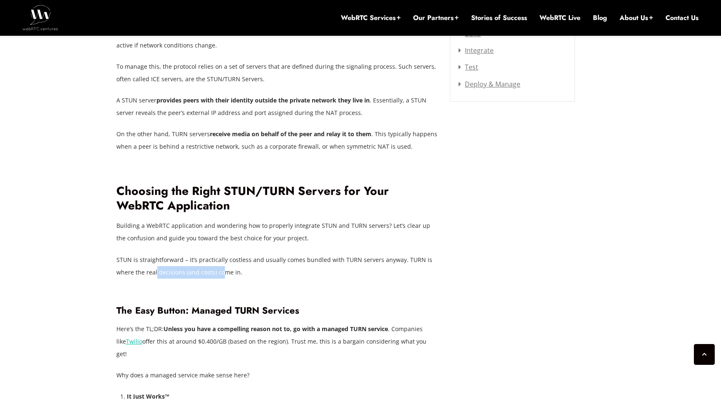
drag, startPoint x: 156, startPoint y: 261, endPoint x: 225, endPoint y: 262, distance: 69.6
click at [224, 262] on p "STUN is straightforward – it’s practically costless and usually comes bundled w…" at bounding box center [276, 266] width 321 height 25
click at [225, 262] on p "STUN is straightforward – it’s practically costless and usually comes bundled w…" at bounding box center [276, 266] width 321 height 25
drag, startPoint x: 209, startPoint y: 262, endPoint x: 237, endPoint y: 262, distance: 27.9
click at [236, 262] on p "STUN is straightforward – it’s practically costless and usually comes bundled w…" at bounding box center [276, 266] width 321 height 25
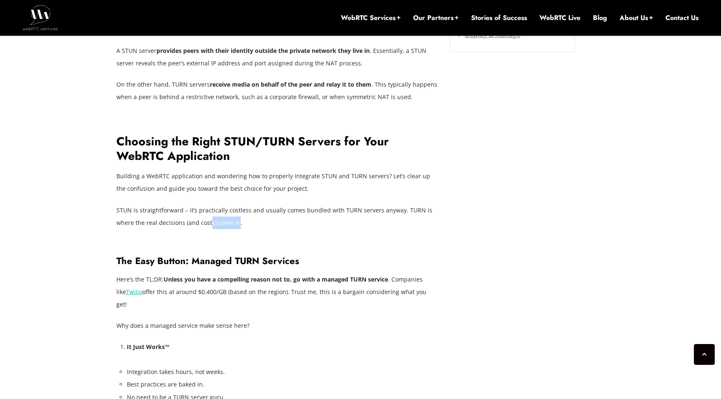
scroll to position [1200, 0]
drag, startPoint x: 171, startPoint y: 265, endPoint x: 228, endPoint y: 267, distance: 56.7
click at [228, 275] on strong "Unless you have a compelling reason not to, go with a managed TURN service" at bounding box center [275, 279] width 224 height 8
drag, startPoint x: 384, startPoint y: 268, endPoint x: 411, endPoint y: 267, distance: 27.5
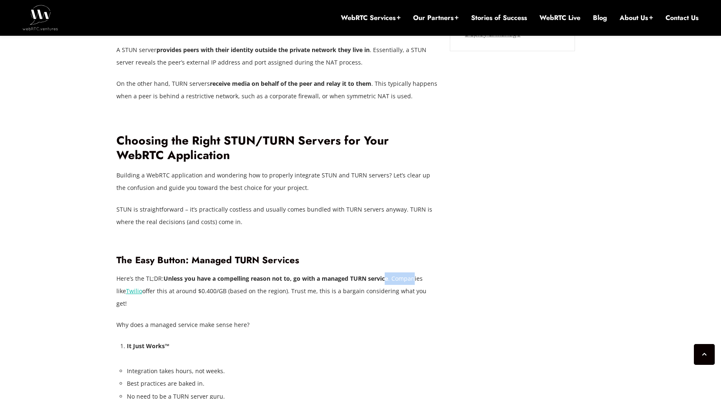
click at [413, 273] on p "Here’s the TL;DR: Unless you have a compelling reason not to, go with a managed…" at bounding box center [276, 292] width 321 height 38
click at [154, 279] on p "Here’s the TL;DR: Unless you have a compelling reason not to, go with a managed…" at bounding box center [276, 292] width 321 height 38
drag, startPoint x: 149, startPoint y: 281, endPoint x: 171, endPoint y: 281, distance: 21.7
click at [171, 281] on p "Here’s the TL;DR: Unless you have a compelling reason not to, go with a managed…" at bounding box center [276, 292] width 321 height 38
click at [172, 281] on p "Here’s the TL;DR: Unless you have a compelling reason not to, go with a managed…" at bounding box center [276, 292] width 321 height 38
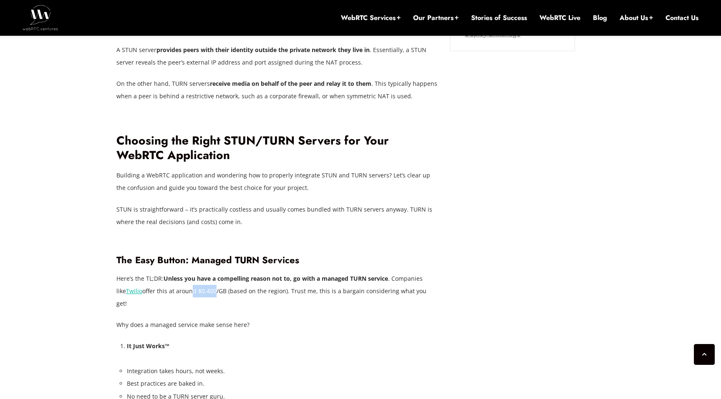
drag, startPoint x: 178, startPoint y: 281, endPoint x: 203, endPoint y: 281, distance: 25.9
click at [203, 281] on p "Here’s the TL;DR: Unless you have a compelling reason not to, go with a managed…" at bounding box center [276, 292] width 321 height 38
drag, startPoint x: 219, startPoint y: 281, endPoint x: 264, endPoint y: 281, distance: 44.6
click at [264, 281] on p "Here’s the TL;DR: Unless you have a compelling reason not to, go with a managed…" at bounding box center [276, 292] width 321 height 38
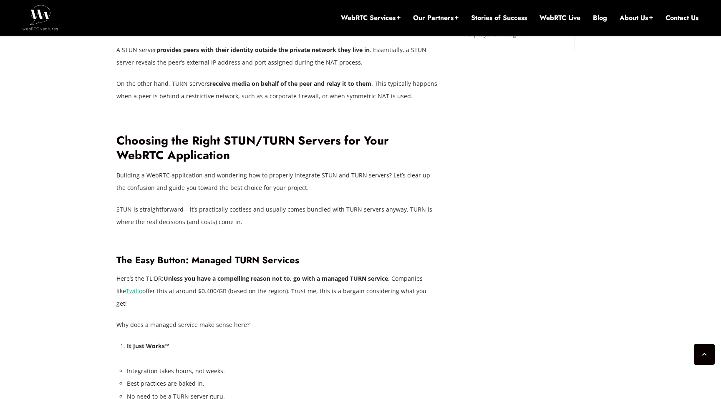
click at [284, 281] on p "Here’s the TL;DR: Unless you have a compelling reason not to, go with a managed…" at bounding box center [276, 292] width 321 height 38
drag, startPoint x: 279, startPoint y: 281, endPoint x: 349, endPoint y: 284, distance: 70.5
click at [348, 284] on p "Here’s the TL;DR: Unless you have a compelling reason not to, go with a managed…" at bounding box center [276, 292] width 321 height 38
click at [349, 284] on p "Here’s the TL;DR: Unless you have a compelling reason not to, go with a managed…" at bounding box center [276, 292] width 321 height 38
drag, startPoint x: 349, startPoint y: 279, endPoint x: 417, endPoint y: 279, distance: 67.5
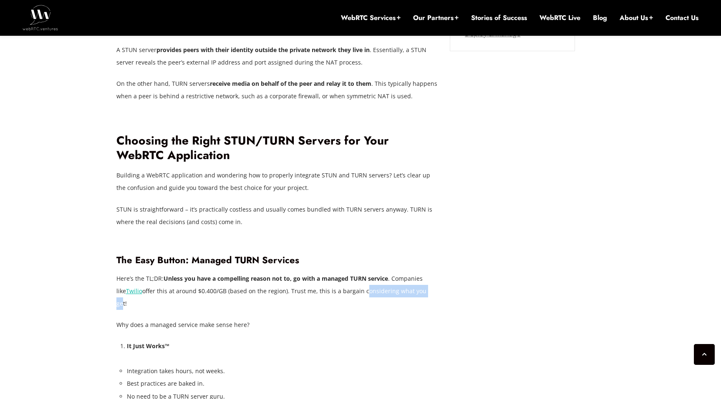
click at [416, 279] on p "Here’s the TL;DR: Unless you have a compelling reason not to, go with a managed…" at bounding box center [276, 292] width 321 height 38
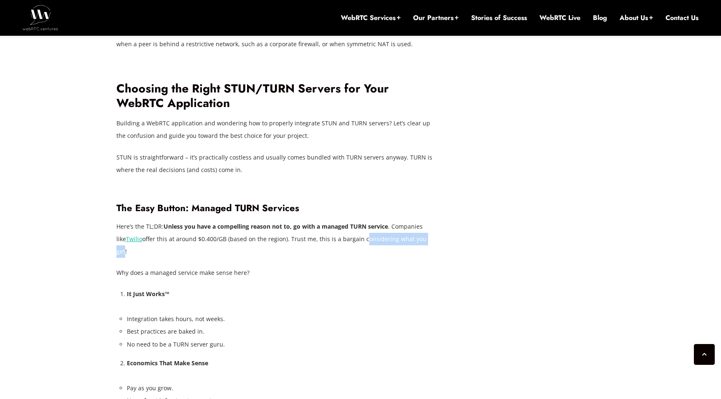
scroll to position [1253, 0]
click at [201, 266] on p "Why does a managed service make sense here?" at bounding box center [276, 272] width 321 height 13
drag, startPoint x: 196, startPoint y: 250, endPoint x: 256, endPoint y: 251, distance: 60.1
click at [253, 266] on p "Why does a managed service make sense here?" at bounding box center [276, 272] width 321 height 13
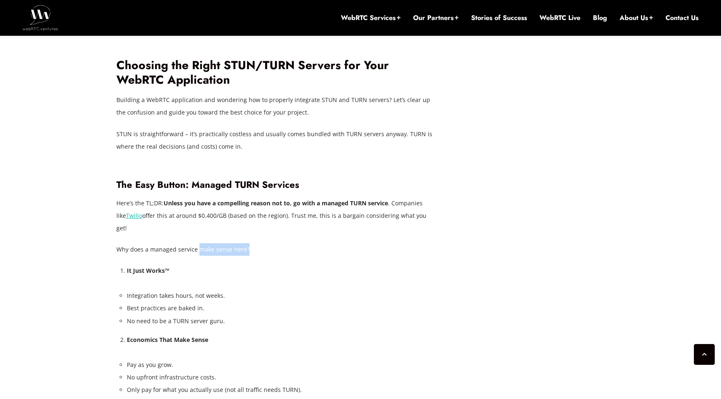
scroll to position [1279, 0]
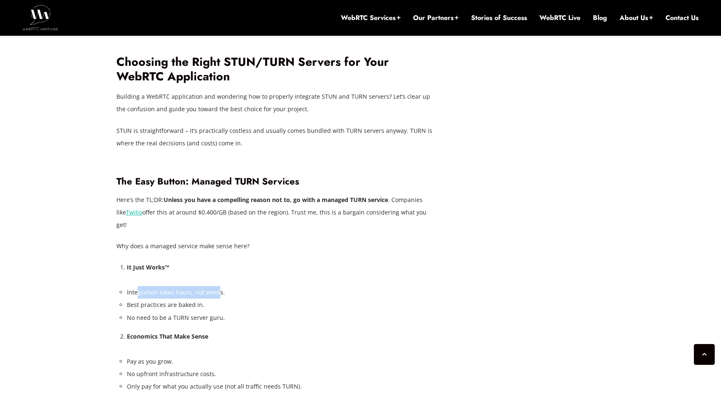
drag, startPoint x: 136, startPoint y: 266, endPoint x: 220, endPoint y: 266, distance: 83.8
click at [219, 286] on li "Integration takes hours, not weeks." at bounding box center [282, 292] width 311 height 13
drag, startPoint x: 141, startPoint y: 279, endPoint x: 203, endPoint y: 281, distance: 62.6
click at [203, 299] on li "Best practices are baked in." at bounding box center [282, 305] width 311 height 13
drag, startPoint x: 136, startPoint y: 295, endPoint x: 222, endPoint y: 291, distance: 86.4
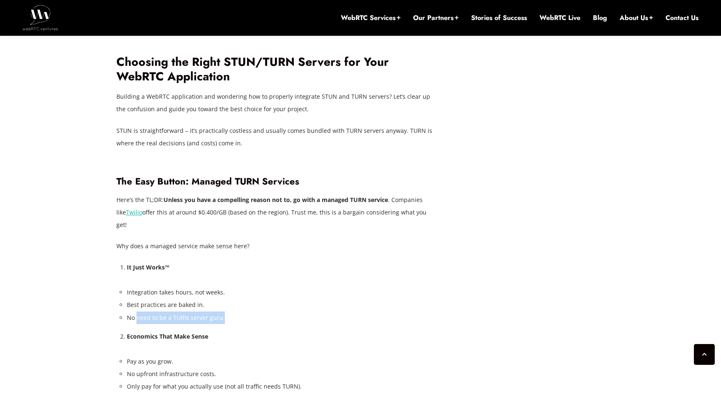
click at [222, 312] on li "No need to be a TURN server guru." at bounding box center [282, 318] width 311 height 13
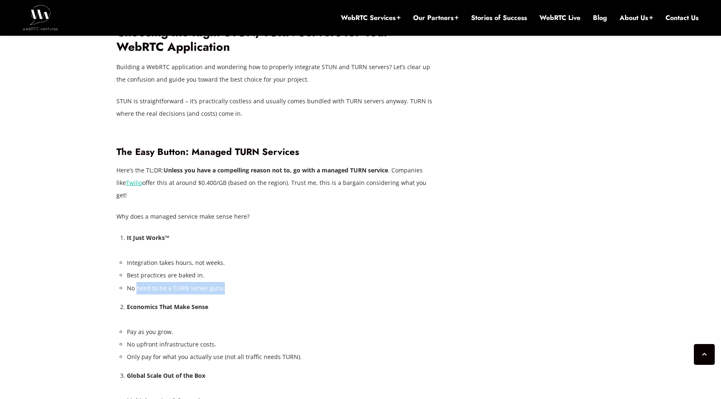
scroll to position [1323, 0]
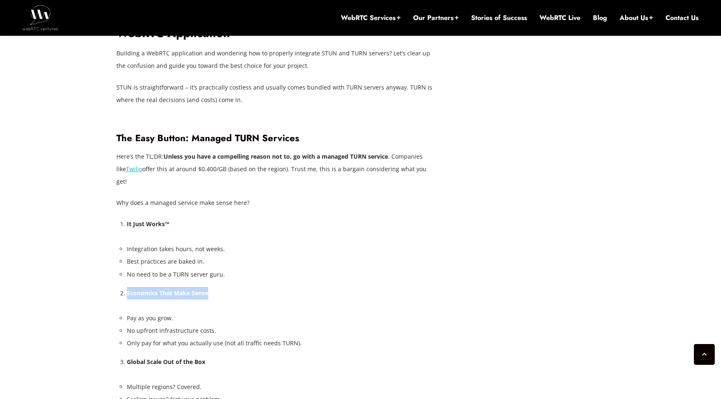
drag, startPoint x: 128, startPoint y: 268, endPoint x: 224, endPoint y: 269, distance: 96.7
click at [224, 287] on li "Economics That Make Sense" at bounding box center [282, 293] width 311 height 13
drag, startPoint x: 126, startPoint y: 289, endPoint x: 186, endPoint y: 296, distance: 60.2
click at [185, 312] on li "Pay as you grow." at bounding box center [282, 318] width 311 height 13
drag, startPoint x: 126, startPoint y: 305, endPoint x: 219, endPoint y: 308, distance: 92.6
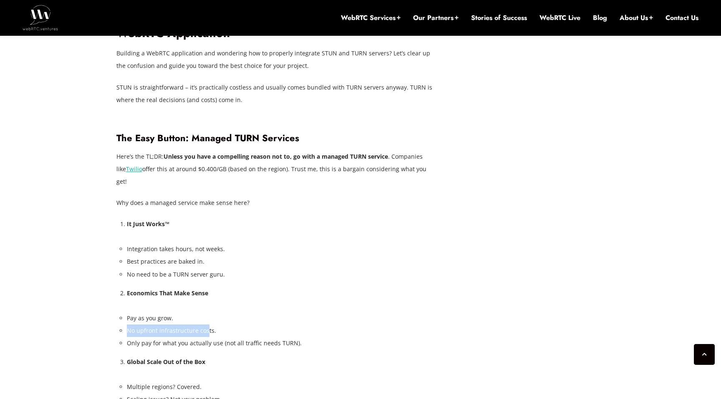
click at [215, 325] on li "No upfront infrastructure costs." at bounding box center [282, 331] width 311 height 13
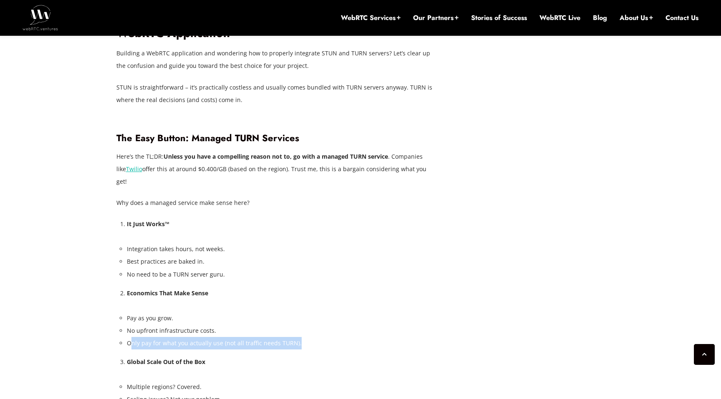
drag, startPoint x: 141, startPoint y: 320, endPoint x: 225, endPoint y: 329, distance: 84.6
click at [222, 328] on div "Behind the seemingly seamless experience of WebRTC is a sophisticated network o…" at bounding box center [276, 228] width 321 height 1830
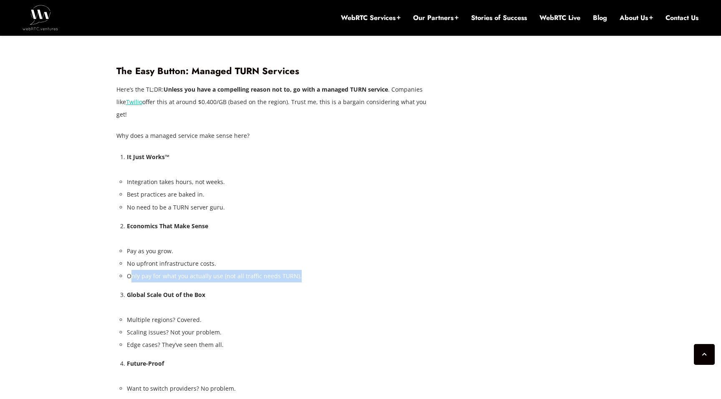
scroll to position [1392, 0]
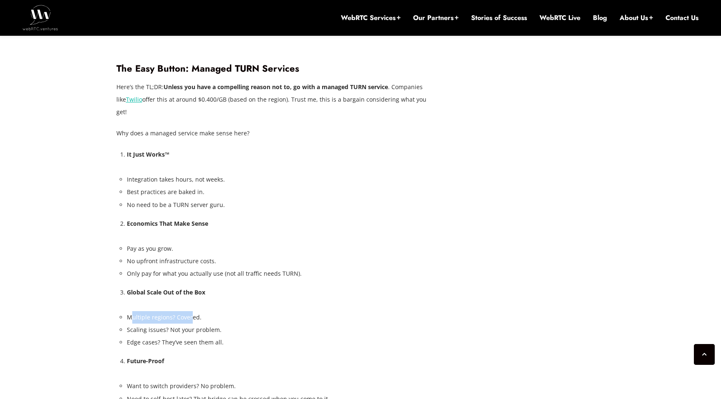
drag, startPoint x: 132, startPoint y: 289, endPoint x: 190, endPoint y: 289, distance: 58.0
click at [189, 311] on li "Multiple regions? Covered." at bounding box center [282, 317] width 311 height 13
drag, startPoint x: 126, startPoint y: 303, endPoint x: 223, endPoint y: 306, distance: 96.8
click at [222, 306] on div "Behind the seemingly seamless experience of WebRTC is a sophisticated network o…" at bounding box center [276, 158] width 321 height 1830
drag, startPoint x: 131, startPoint y: 318, endPoint x: 205, endPoint y: 319, distance: 74.2
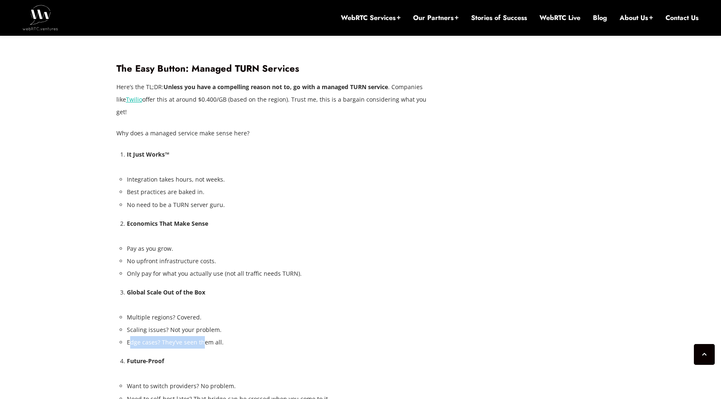
click at [204, 336] on li "Edge cases? They’ve seen them all." at bounding box center [282, 342] width 311 height 13
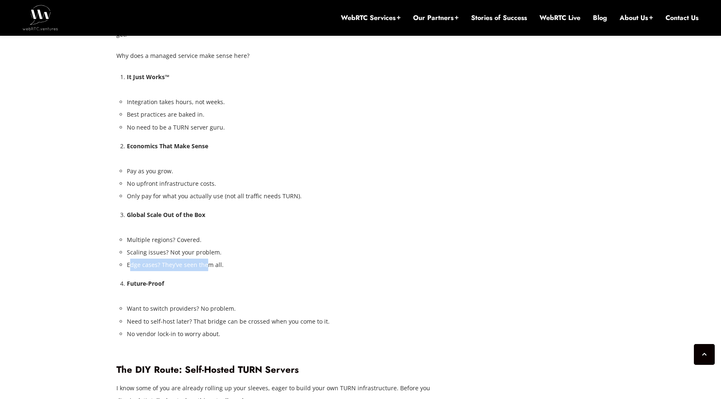
scroll to position [1471, 0]
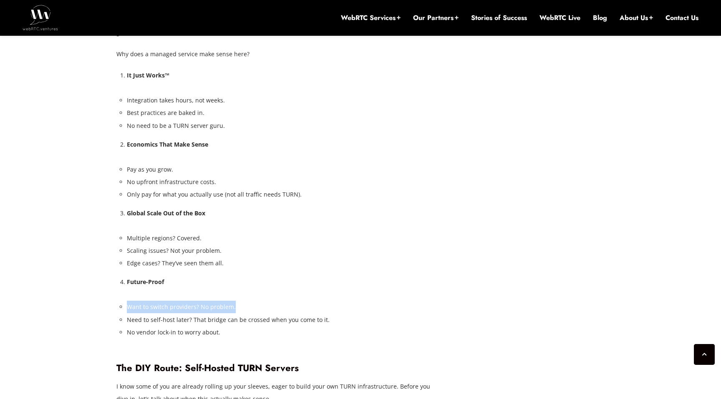
drag, startPoint x: 127, startPoint y: 282, endPoint x: 234, endPoint y: 284, distance: 107.2
click at [233, 301] on li "Want to switch providers? No problem." at bounding box center [282, 307] width 311 height 13
drag, startPoint x: 130, startPoint y: 294, endPoint x: 203, endPoint y: 296, distance: 73.4
click at [203, 314] on li "Need to self-host later? That bridge can be crossed when you come to it." at bounding box center [282, 320] width 311 height 13
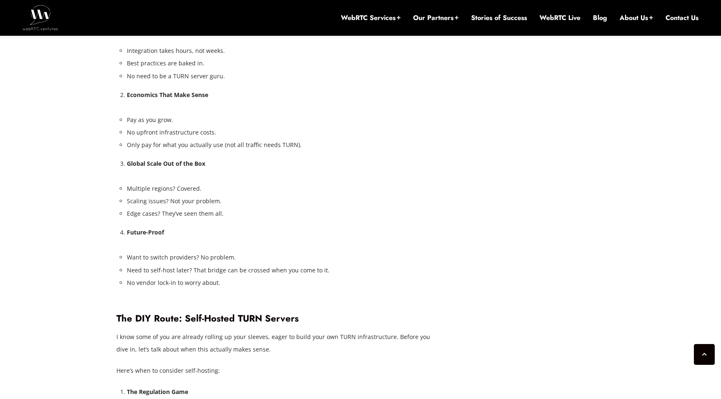
scroll to position [1527, 0]
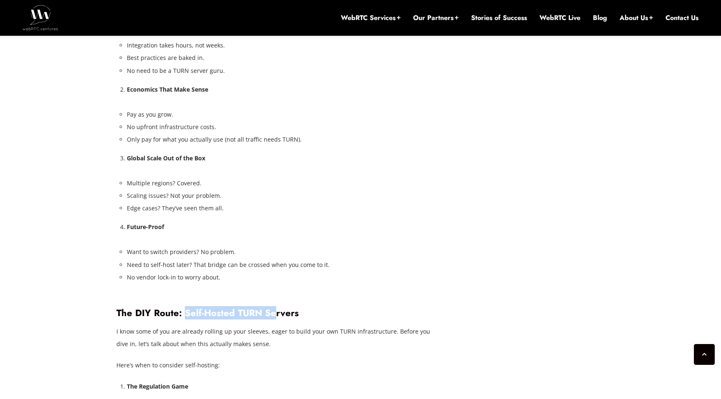
drag, startPoint x: 186, startPoint y: 291, endPoint x: 277, endPoint y: 290, distance: 90.9
click at [276, 308] on h3 "The DIY Route: Self-Hosted TURN Servers" at bounding box center [276, 313] width 321 height 11
click at [277, 308] on h3 "The DIY Route: Self-Hosted TURN Servers" at bounding box center [276, 313] width 321 height 11
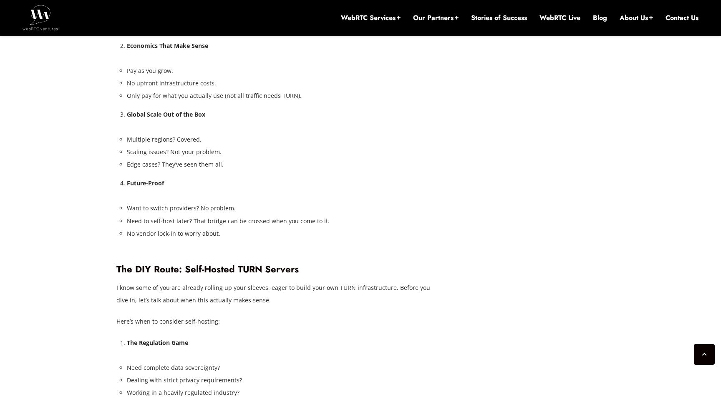
scroll to position [1582, 0]
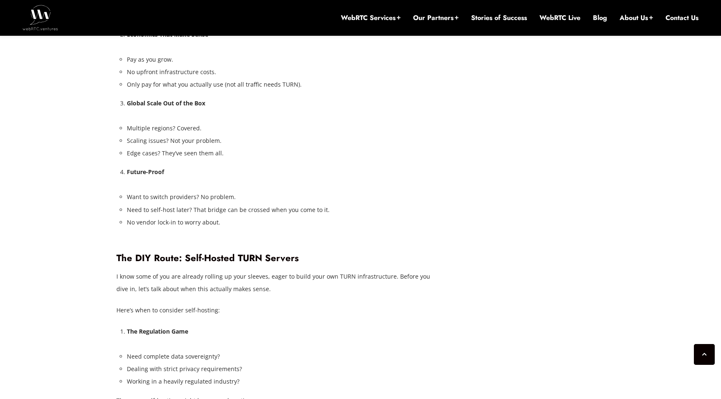
click at [150, 271] on p "I know some of you are already rolling up your sleeves, eager to build your own…" at bounding box center [276, 283] width 321 height 25
drag, startPoint x: 151, startPoint y: 249, endPoint x: 224, endPoint y: 252, distance: 73.5
click at [224, 271] on p "I know some of you are already rolling up your sleeves, eager to build your own…" at bounding box center [276, 283] width 321 height 25
click at [225, 271] on p "I know some of you are already rolling up your sleeves, eager to build your own…" at bounding box center [276, 283] width 321 height 25
drag, startPoint x: 219, startPoint y: 252, endPoint x: 256, endPoint y: 252, distance: 37.1
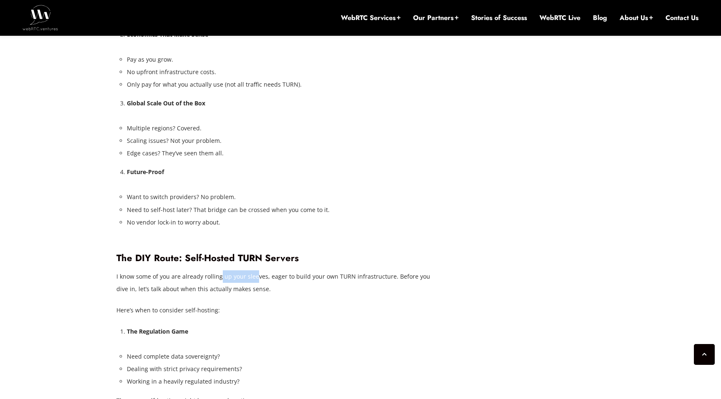
click at [256, 271] on p "I know some of you are already rolling up your sleeves, eager to build your own…" at bounding box center [276, 283] width 321 height 25
click at [263, 271] on p "I know some of you are already rolling up your sleeves, eager to build your own…" at bounding box center [276, 283] width 321 height 25
drag, startPoint x: 265, startPoint y: 252, endPoint x: 313, endPoint y: 252, distance: 47.5
click at [313, 271] on p "I know some of you are already rolling up your sleeves, eager to build your own…" at bounding box center [276, 283] width 321 height 25
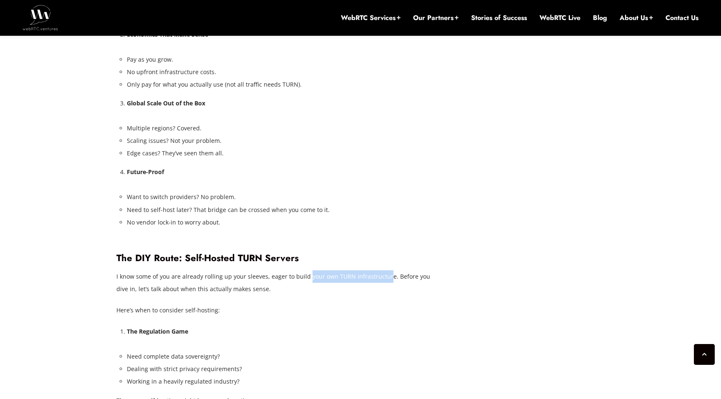
drag, startPoint x: 306, startPoint y: 252, endPoint x: 384, endPoint y: 251, distance: 77.6
click at [384, 271] on p "I know some of you are already rolling up your sleeves, eager to build your own…" at bounding box center [276, 283] width 321 height 25
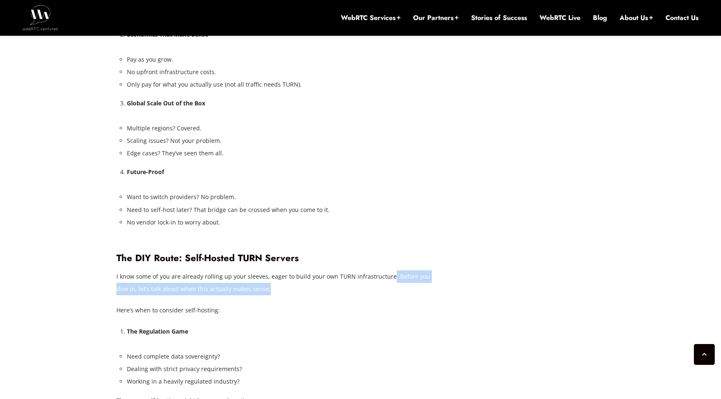
drag, startPoint x: 387, startPoint y: 251, endPoint x: 385, endPoint y: 266, distance: 14.8
click at [386, 271] on p "I know some of you are already rolling up your sleeves, eager to build your own…" at bounding box center [276, 283] width 321 height 25
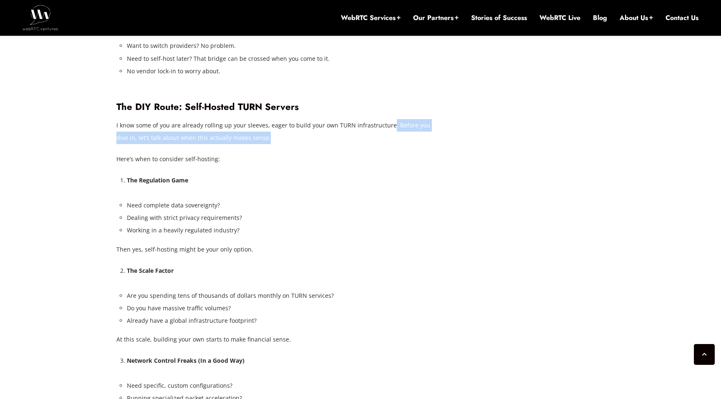
scroll to position [1746, 0]
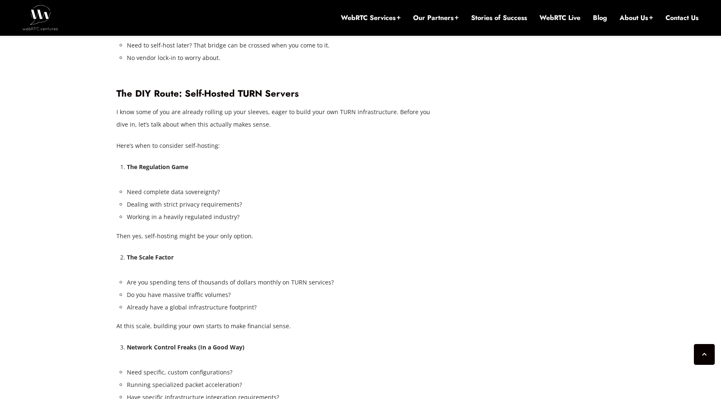
click at [240, 289] on li "Do you have massive traffic volumes?" at bounding box center [282, 295] width 311 height 13
drag, startPoint x: 261, startPoint y: 280, endPoint x: 125, endPoint y: 286, distance: 136.1
click at [141, 301] on li "Already have a global infrastructure footprint?" at bounding box center [282, 307] width 311 height 13
drag, startPoint x: 130, startPoint y: 283, endPoint x: 165, endPoint y: 281, distance: 35.5
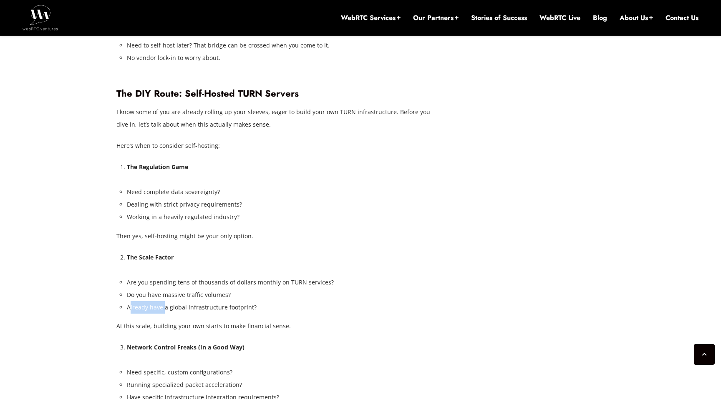
click at [165, 301] on li "Already have a global infrastructure footprint?" at bounding box center [282, 307] width 311 height 13
click at [166, 301] on li "Already have a global infrastructure footprint?" at bounding box center [282, 307] width 311 height 13
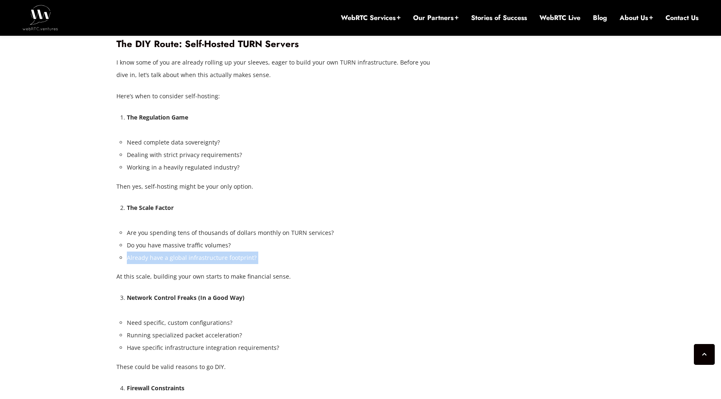
scroll to position [1797, 0]
click at [151, 293] on strong "Network Control Freaks (In a Good Way)" at bounding box center [186, 297] width 118 height 8
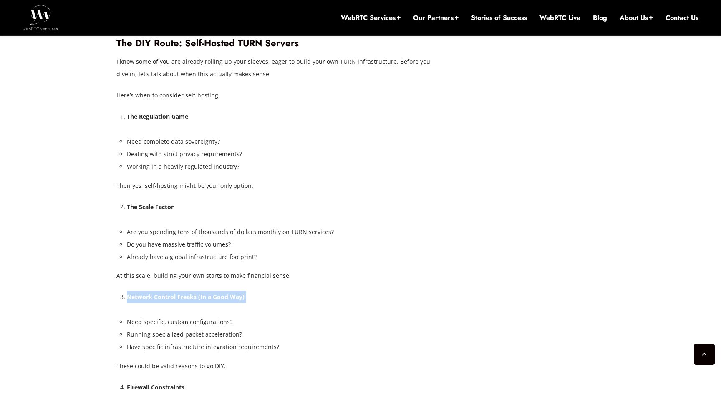
click at [151, 293] on strong "Network Control Freaks (In a Good Way)" at bounding box center [186, 297] width 118 height 8
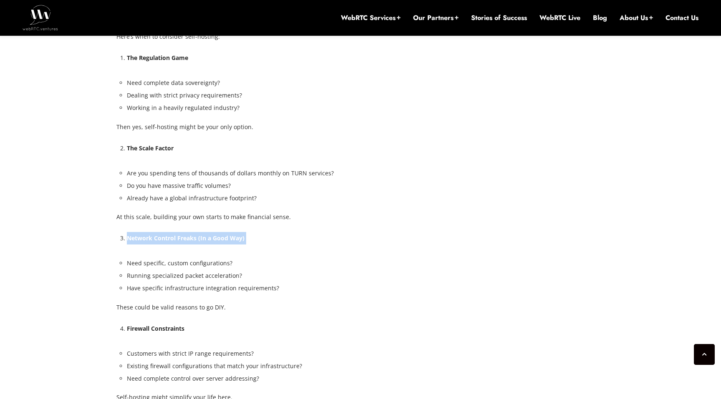
scroll to position [1856, 0]
click at [134, 257] on li "Need specific, custom configurations?" at bounding box center [282, 263] width 311 height 13
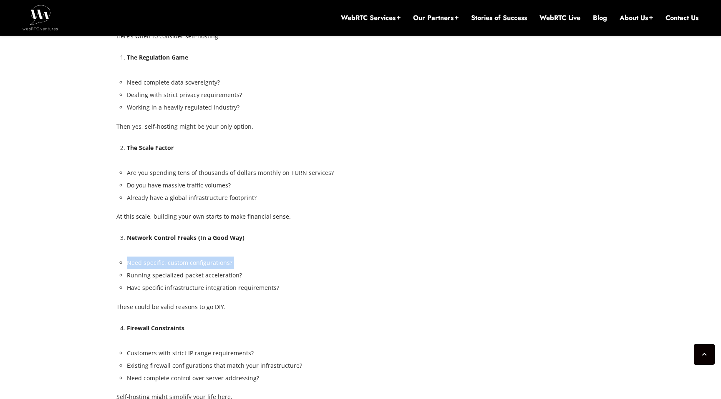
click at [134, 257] on li "Need specific, custom configurations?" at bounding box center [282, 263] width 311 height 13
click at [137, 269] on li "Running specialized packet acceleration?" at bounding box center [282, 275] width 311 height 13
click at [138, 282] on li "Have specific infrastructure integration requirements?" at bounding box center [282, 288] width 311 height 13
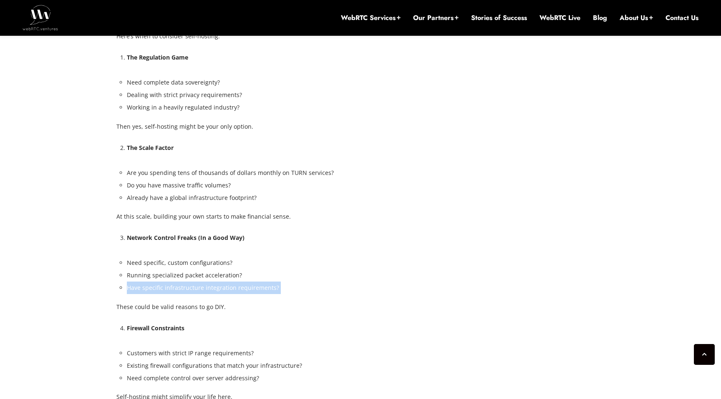
click at [138, 282] on li "Have specific infrastructure integration requirements?" at bounding box center [282, 288] width 311 height 13
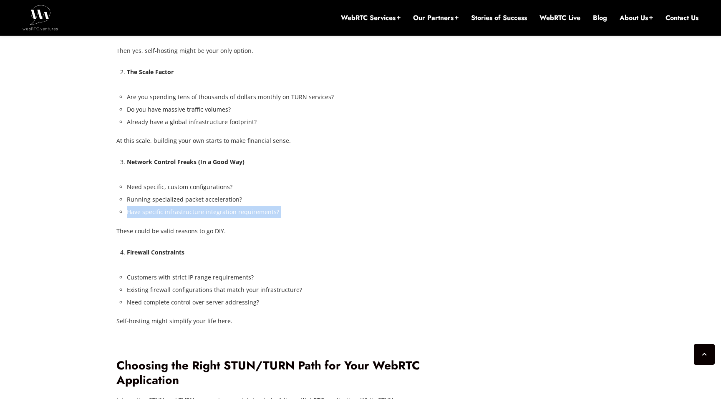
scroll to position [1933, 0]
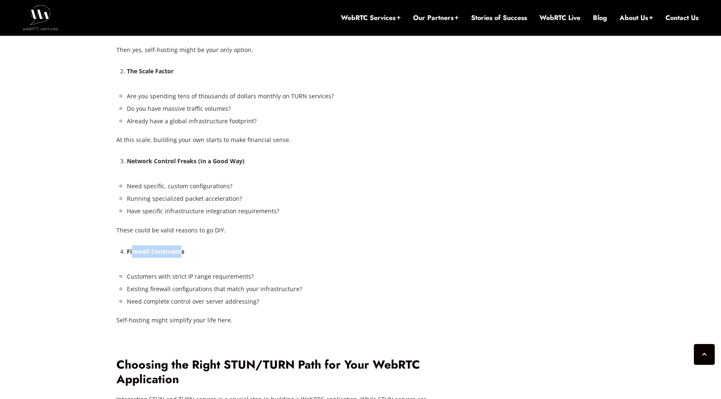
drag, startPoint x: 131, startPoint y: 227, endPoint x: 185, endPoint y: 228, distance: 53.8
click at [184, 248] on strong "Firewall Constraints" at bounding box center [156, 252] width 58 height 8
click at [185, 246] on li "Firewall Constraints" at bounding box center [282, 252] width 311 height 13
click at [174, 271] on li "Customers with strict IP range requirements?" at bounding box center [282, 277] width 311 height 13
click at [173, 271] on li "Customers with strict IP range requirements?" at bounding box center [282, 277] width 311 height 13
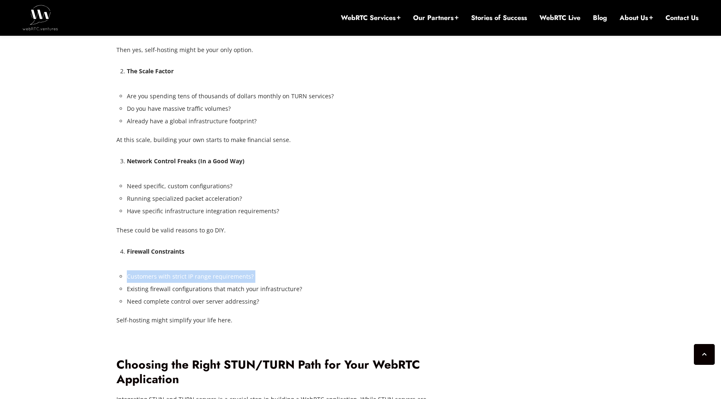
click at [173, 271] on li "Customers with strict IP range requirements?" at bounding box center [282, 277] width 311 height 13
click at [168, 271] on li "Customers with strict IP range requirements?" at bounding box center [282, 277] width 311 height 13
click at [168, 283] on li "Existing firewall configurations that match your infrastructure?" at bounding box center [282, 289] width 311 height 13
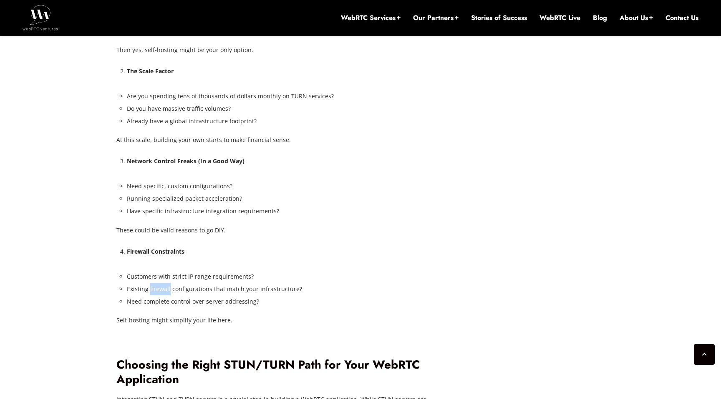
click at [168, 283] on li "Existing firewall configurations that match your infrastructure?" at bounding box center [282, 289] width 311 height 13
click at [162, 296] on li "Need complete control over server addressing?" at bounding box center [282, 302] width 311 height 13
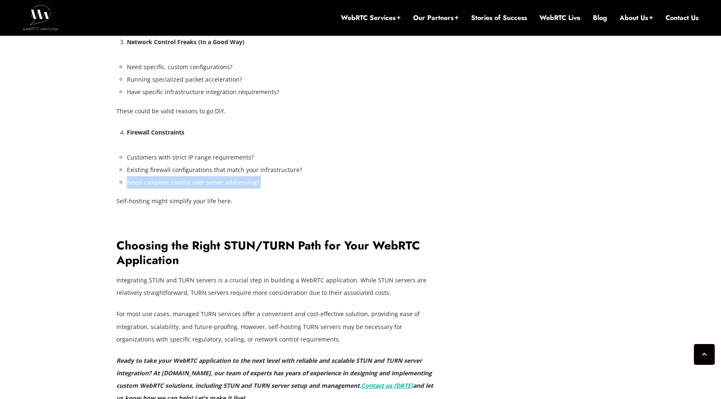
scroll to position [2061, 0]
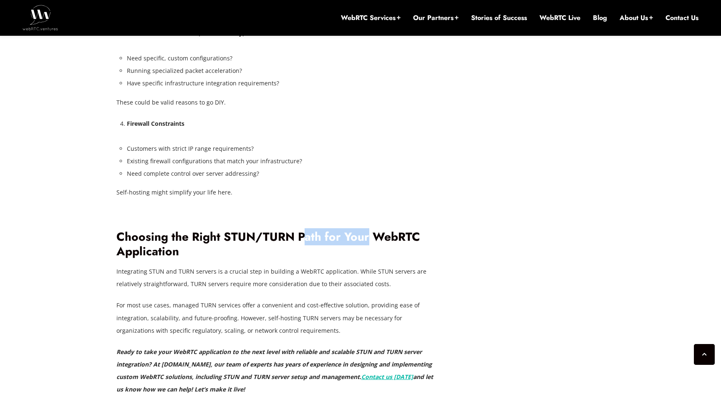
drag, startPoint x: 305, startPoint y: 212, endPoint x: 374, endPoint y: 212, distance: 68.8
click at [369, 230] on h2 "Choosing the Right STUN/TURN Path for Your WebRTC Application" at bounding box center [276, 244] width 321 height 29
click at [192, 266] on p "Integrating STUN and TURN servers is a crucial step in building a WebRTC applic…" at bounding box center [276, 278] width 321 height 25
drag, startPoint x: 190, startPoint y: 245, endPoint x: 271, endPoint y: 248, distance: 80.9
click at [270, 266] on p "Integrating STUN and TURN servers is a crucial step in building a WebRTC applic…" at bounding box center [276, 278] width 321 height 25
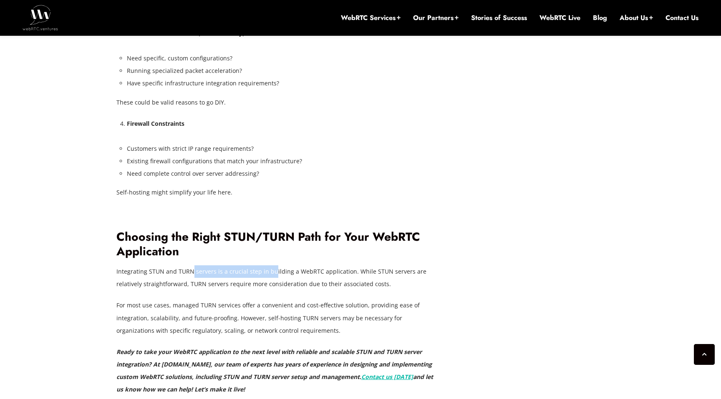
click at [271, 266] on p "Integrating STUN and TURN servers is a crucial step in building a WebRTC applic…" at bounding box center [276, 278] width 321 height 25
drag, startPoint x: 264, startPoint y: 248, endPoint x: 336, endPoint y: 249, distance: 72.1
click at [334, 266] on p "Integrating STUN and TURN servers is a crucial step in building a WebRTC applic…" at bounding box center [276, 278] width 321 height 25
drag, startPoint x: 352, startPoint y: 247, endPoint x: 180, endPoint y: 259, distance: 172.7
click at [180, 266] on p "Integrating STUN and TURN servers is a crucial step in building a WebRTC applic…" at bounding box center [276, 278] width 321 height 25
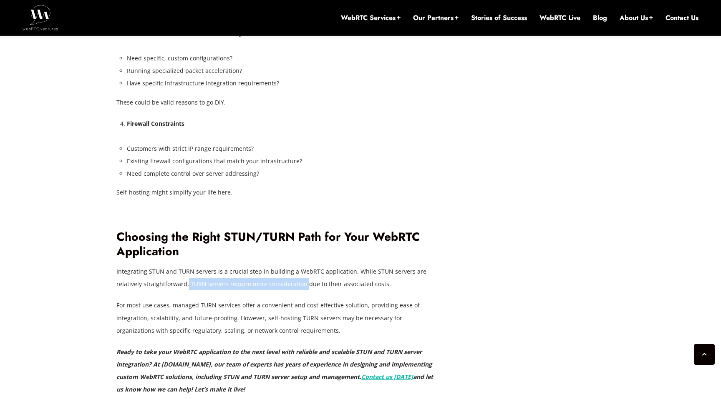
drag, startPoint x: 186, startPoint y: 259, endPoint x: 304, endPoint y: 254, distance: 118.1
click at [304, 266] on p "Integrating STUN and TURN servers is a crucial step in building a WebRTC applic…" at bounding box center [276, 278] width 321 height 25
drag, startPoint x: 264, startPoint y: 261, endPoint x: 384, endPoint y: 260, distance: 120.5
click at [384, 266] on p "Integrating STUN and TURN servers is a crucial step in building a WebRTC applic…" at bounding box center [276, 278] width 321 height 25
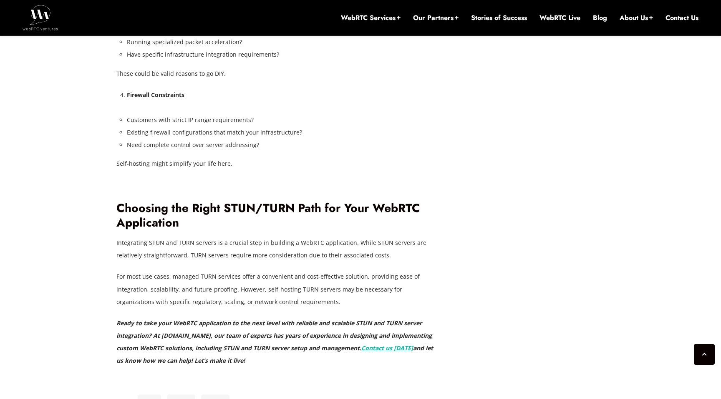
scroll to position [2116, 0]
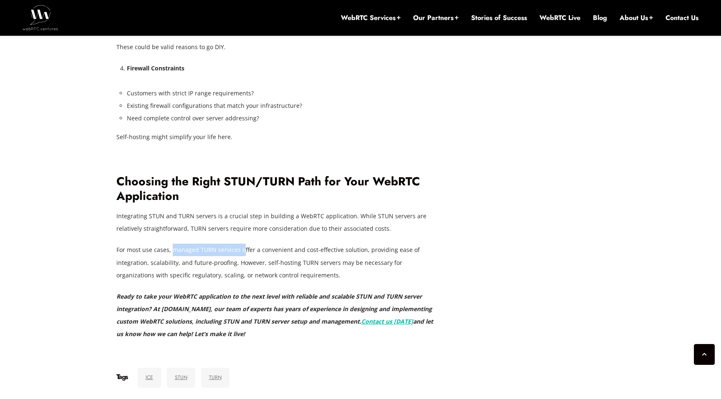
drag, startPoint x: 173, startPoint y: 226, endPoint x: 242, endPoint y: 228, distance: 69.7
click at [241, 244] on p "For most use cases, managed TURN services offer a convenient and cost-effective…" at bounding box center [276, 263] width 321 height 38
click at [242, 244] on p "For most use cases, managed TURN services offer a convenient and cost-effective…" at bounding box center [276, 263] width 321 height 38
drag, startPoint x: 240, startPoint y: 228, endPoint x: 295, endPoint y: 228, distance: 55.0
click at [294, 244] on p "For most use cases, managed TURN services offer a convenient and cost-effective…" at bounding box center [276, 263] width 321 height 38
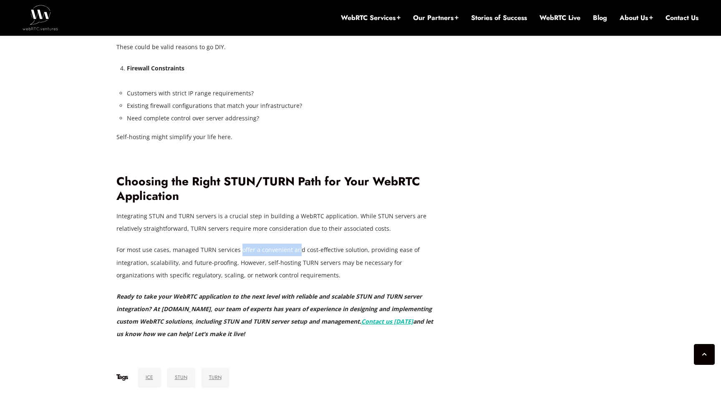
click at [295, 244] on p "For most use cases, managed TURN services offer a convenient and cost-effective…" at bounding box center [276, 263] width 321 height 38
drag, startPoint x: 287, startPoint y: 228, endPoint x: 327, endPoint y: 228, distance: 40.0
click at [326, 244] on p "For most use cases, managed TURN services offer a convenient and cost-effective…" at bounding box center [276, 263] width 321 height 38
click at [205, 244] on p "For most use cases, managed TURN services offer a convenient and cost-effective…" at bounding box center [276, 263] width 321 height 38
drag, startPoint x: 200, startPoint y: 239, endPoint x: 254, endPoint y: 238, distance: 54.6
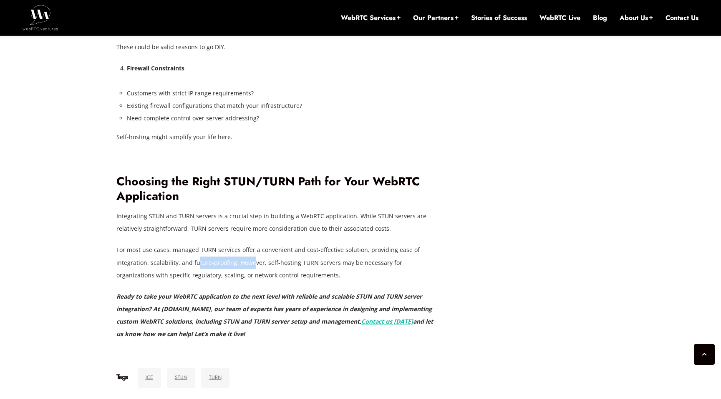
click at [254, 244] on p "For most use cases, managed TURN services offer a convenient and cost-effective…" at bounding box center [276, 263] width 321 height 38
drag, startPoint x: 244, startPoint y: 238, endPoint x: 328, endPoint y: 238, distance: 84.2
click at [328, 244] on p "For most use cases, managed TURN services offer a convenient and cost-effective…" at bounding box center [276, 263] width 321 height 38
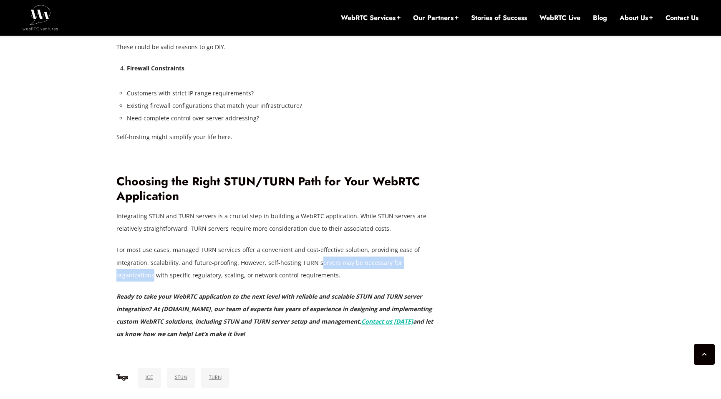
drag, startPoint x: 315, startPoint y: 238, endPoint x: 430, endPoint y: 239, distance: 115.1
click at [429, 244] on p "For most use cases, managed TURN services offer a convenient and cost-effective…" at bounding box center [276, 263] width 321 height 38
click at [123, 247] on p "For most use cases, managed TURN services offer a convenient and cost-effective…" at bounding box center [276, 263] width 321 height 38
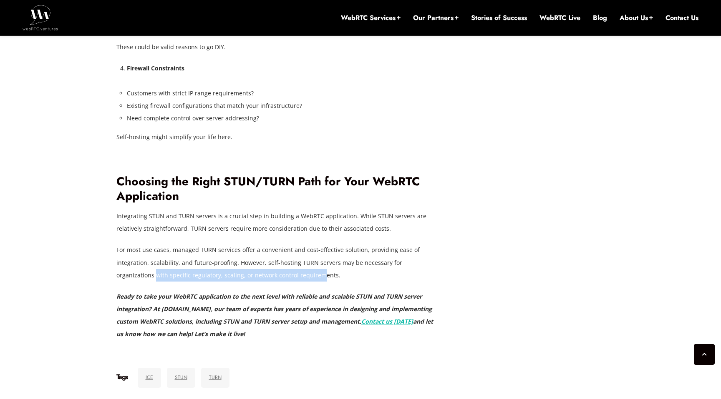
drag, startPoint x: 116, startPoint y: 249, endPoint x: 286, endPoint y: 254, distance: 169.4
click at [284, 254] on p "For most use cases, managed TURN services offer a convenient and cost-effective…" at bounding box center [276, 263] width 321 height 38
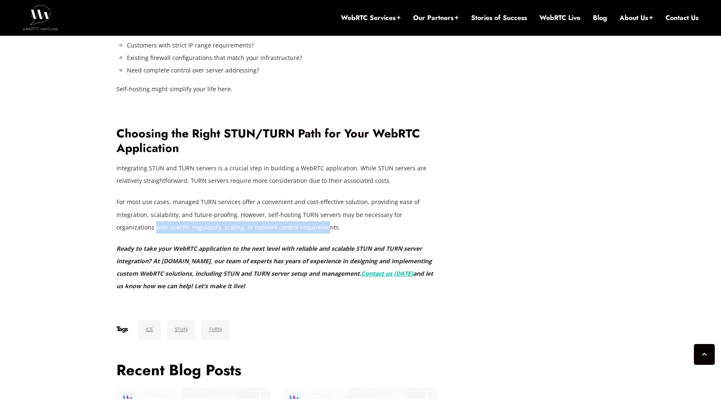
scroll to position [2166, 0]
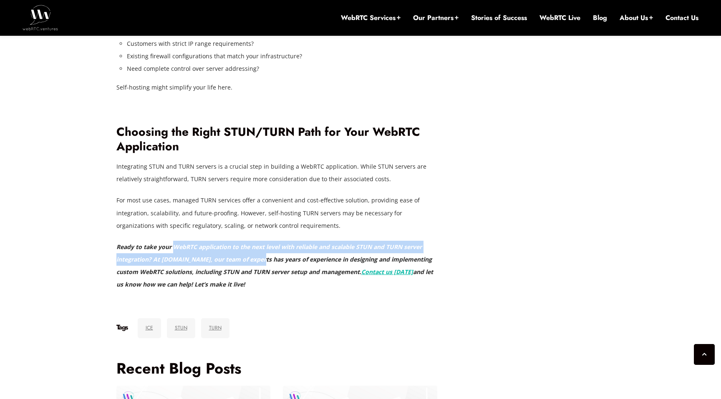
drag, startPoint x: 172, startPoint y: 222, endPoint x: 261, endPoint y: 229, distance: 89.5
click at [261, 241] on p "Ready to take your WebRTC application to the next level with reliable and scala…" at bounding box center [276, 266] width 321 height 50
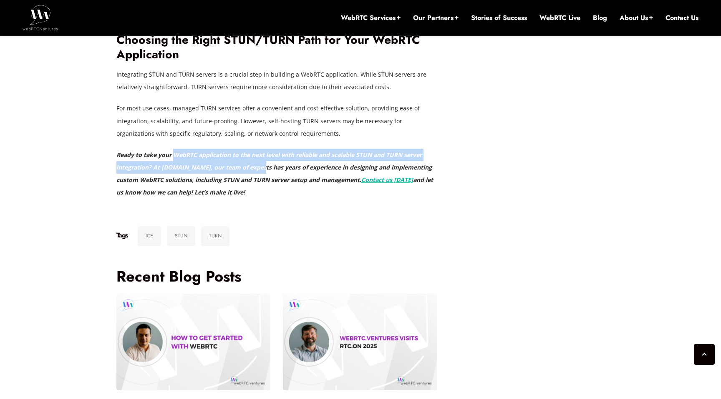
scroll to position [2200, 0]
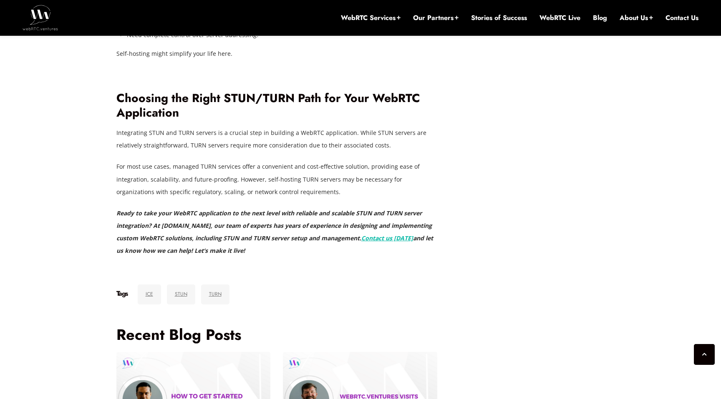
click at [266, 209] on em "Ready to take your WebRTC application to the next level with reliable and scala…" at bounding box center [273, 225] width 315 height 33
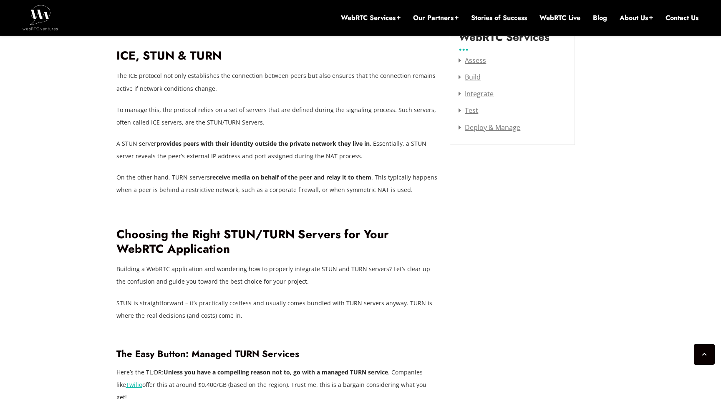
scroll to position [1099, 0]
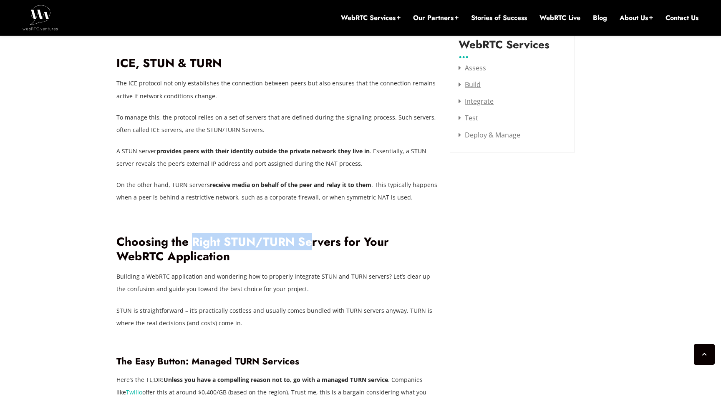
drag, startPoint x: 192, startPoint y: 228, endPoint x: 313, endPoint y: 231, distance: 121.0
click at [312, 235] on h2 "Choosing the Right STUN/TURN Servers for Your WebRTC Application" at bounding box center [276, 249] width 321 height 29
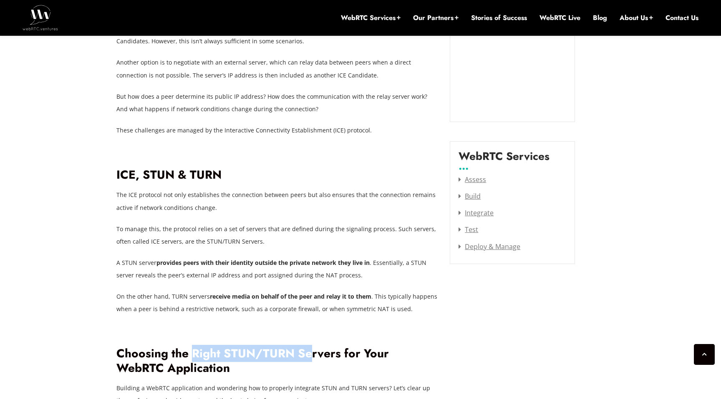
scroll to position [989, 0]
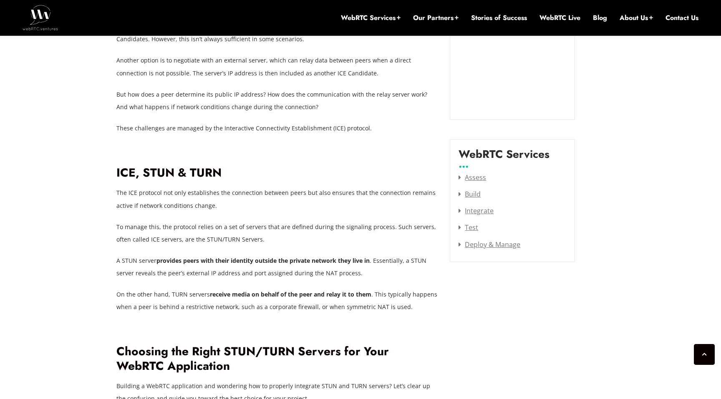
click at [188, 257] on strong "provides peers with their identity outside the private network they live in" at bounding box center [262, 261] width 213 height 8
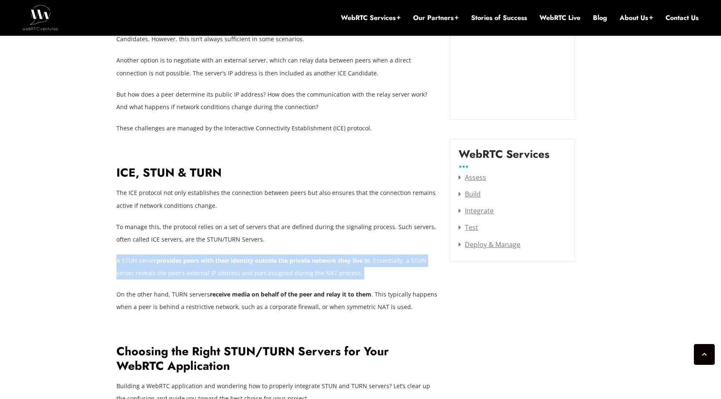
click at [188, 257] on strong "provides peers with their identity outside the private network they live in" at bounding box center [262, 261] width 213 height 8
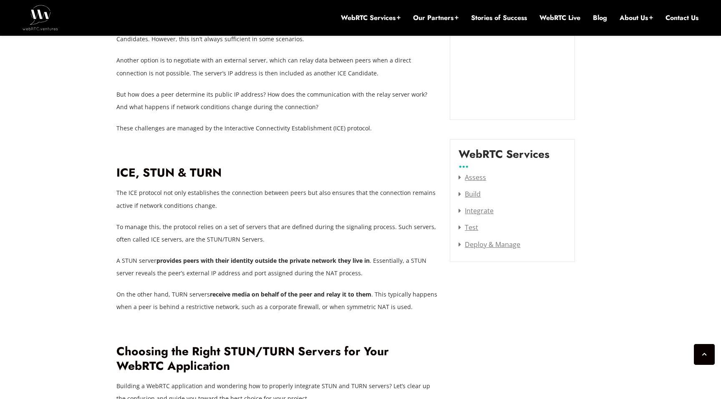
click at [213, 291] on strong "receive media on behalf of the peer and relay it to them" at bounding box center [290, 295] width 161 height 8
drag, startPoint x: 211, startPoint y: 284, endPoint x: 371, endPoint y: 285, distance: 160.5
click at [371, 289] on p "On the other hand, TURN servers receive media on behalf of the peer and relay i…" at bounding box center [276, 301] width 321 height 25
copy strong "eceive media on behalf of the peer and relay it to them"
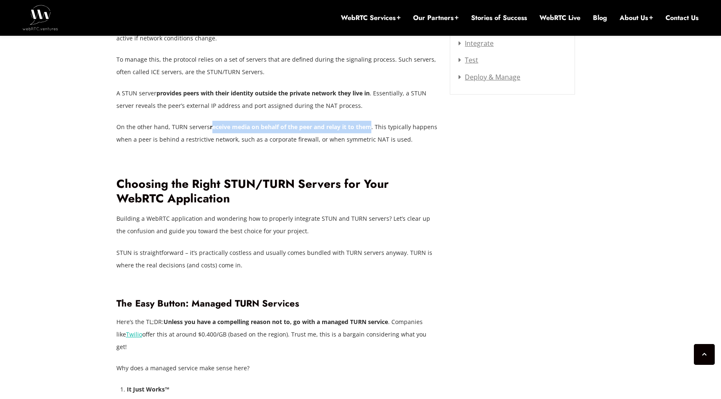
scroll to position [1158, 0]
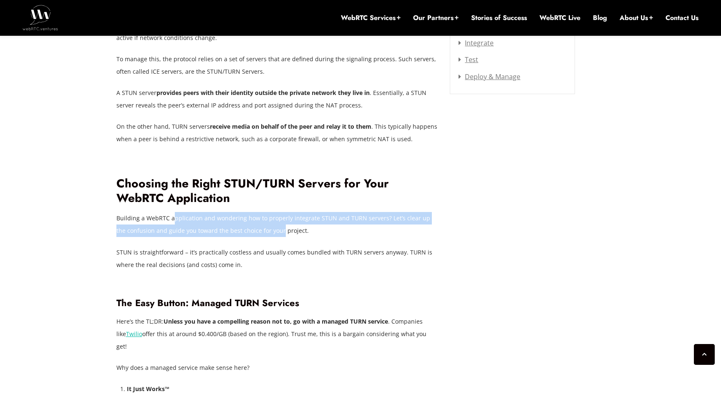
drag, startPoint x: 171, startPoint y: 209, endPoint x: 270, endPoint y: 216, distance: 98.6
click at [269, 215] on p "Building a WebRTC application and wondering how to properly integrate STUN and …" at bounding box center [276, 224] width 321 height 25
click at [270, 216] on p "Building a WebRTC application and wondering how to properly integrate STUN and …" at bounding box center [276, 224] width 321 height 25
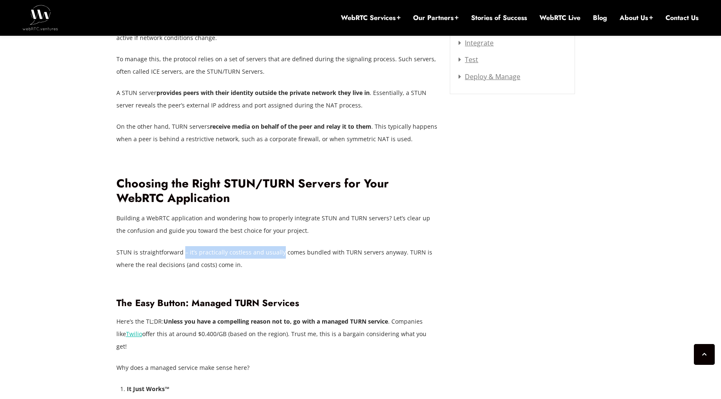
drag, startPoint x: 183, startPoint y: 240, endPoint x: 279, endPoint y: 246, distance: 96.1
click at [279, 246] on p "STUN is straightforward – it’s practically costless and usually comes bundled w…" at bounding box center [276, 258] width 321 height 25
drag, startPoint x: 247, startPoint y: 242, endPoint x: 305, endPoint y: 240, distance: 58.0
click at [303, 246] on p "STUN is straightforward – it’s practically costless and usually comes bundled w…" at bounding box center [276, 258] width 321 height 25
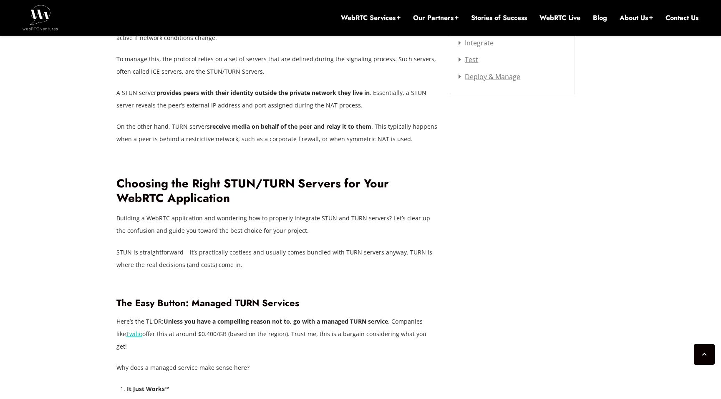
click at [305, 246] on p "STUN is straightforward – it’s practically costless and usually comes bundled w…" at bounding box center [276, 258] width 321 height 25
drag, startPoint x: 321, startPoint y: 240, endPoint x: 346, endPoint y: 240, distance: 24.2
click at [345, 246] on p "STUN is straightforward – it’s practically costless and usually comes bundled w…" at bounding box center [276, 258] width 321 height 25
click at [346, 246] on p "STUN is straightforward – it’s practically costless and usually comes bundled w…" at bounding box center [276, 258] width 321 height 25
drag, startPoint x: 337, startPoint y: 240, endPoint x: 402, endPoint y: 242, distance: 64.7
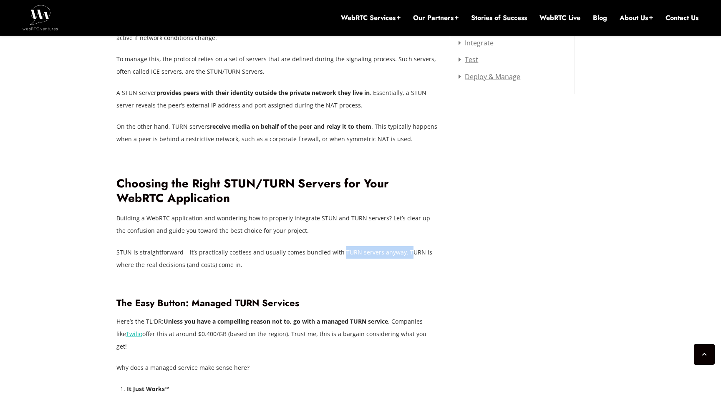
click at [401, 246] on p "STUN is straightforward – it’s practically costless and usually comes bundled w…" at bounding box center [276, 258] width 321 height 25
click at [402, 246] on p "STUN is straightforward – it’s practically costless and usually comes bundled w…" at bounding box center [276, 258] width 321 height 25
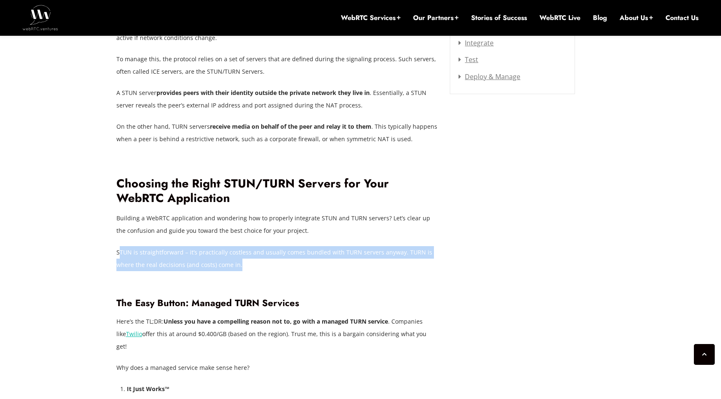
drag, startPoint x: 262, startPoint y: 250, endPoint x: 118, endPoint y: 242, distance: 143.7
click at [119, 246] on p "STUN is straightforward – it’s practically costless and usually comes bundled w…" at bounding box center [276, 258] width 321 height 25
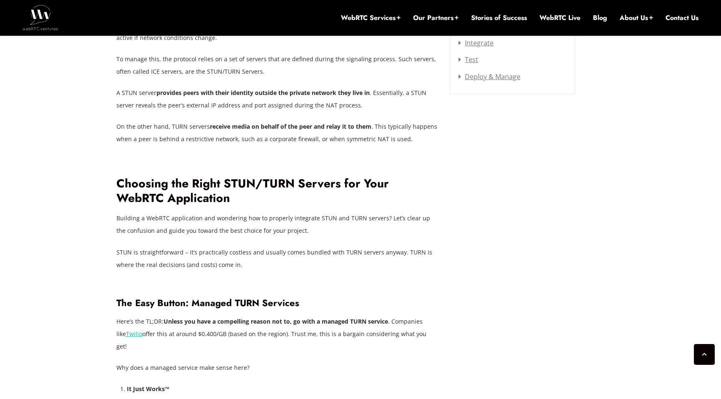
click at [266, 263] on div "Behind the seemingly seamless experience of WebRTC is a sophisticated network o…" at bounding box center [276, 393] width 321 height 1830
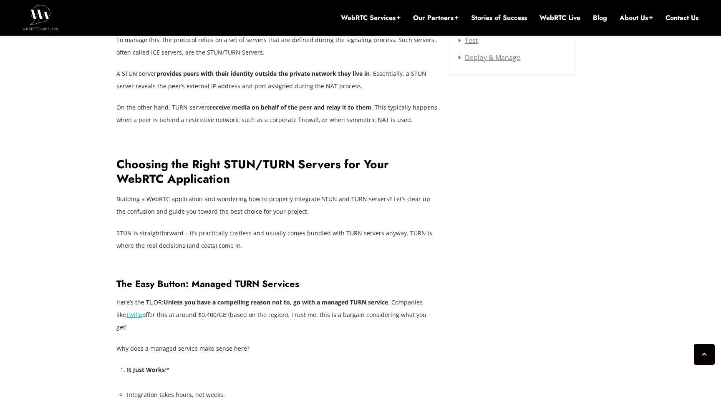
scroll to position [1178, 0]
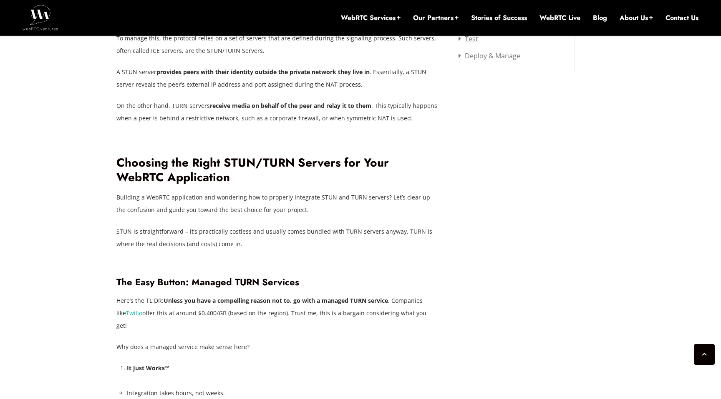
click at [272, 226] on p "STUN is straightforward – it’s practically costless and usually comes bundled w…" at bounding box center [276, 238] width 321 height 25
drag, startPoint x: 188, startPoint y: 219, endPoint x: 237, endPoint y: 220, distance: 49.2
click at [237, 226] on p "STUN is straightforward – it’s practically costless and usually comes bundled w…" at bounding box center [276, 238] width 321 height 25
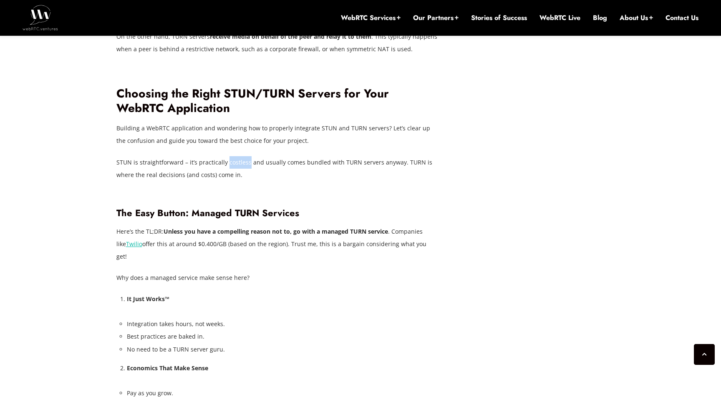
scroll to position [1266, 0]
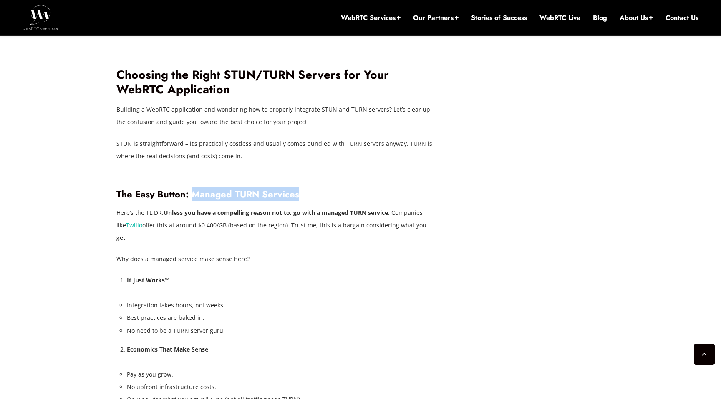
drag, startPoint x: 189, startPoint y: 181, endPoint x: 319, endPoint y: 181, distance: 129.3
click at [319, 189] on h3 "The Easy Button: Managed TURN Services" at bounding box center [276, 194] width 321 height 11
click at [305, 193] on div "Behind the seemingly seamless experience of WebRTC is a sophisticated network o…" at bounding box center [276, 284] width 321 height 1830
click at [169, 209] on strong "Unless you have a compelling reason not to, go with a managed TURN service" at bounding box center [275, 213] width 224 height 8
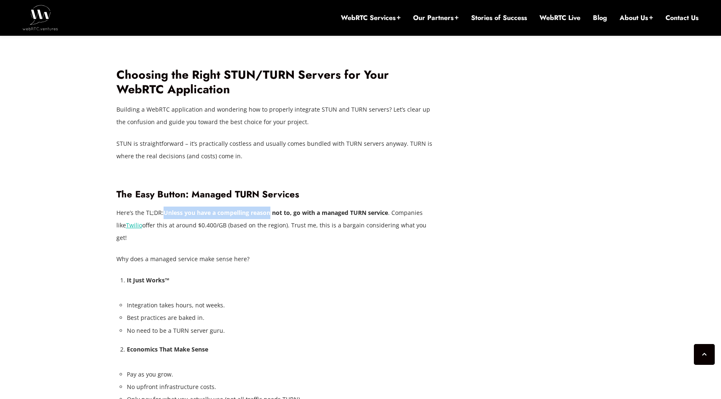
drag, startPoint x: 164, startPoint y: 203, endPoint x: 272, endPoint y: 202, distance: 108.0
click at [272, 209] on strong "Unless you have a compelling reason not to, go with a managed TURN service" at bounding box center [275, 213] width 224 height 8
drag, startPoint x: 257, startPoint y: 202, endPoint x: 377, endPoint y: 202, distance: 120.5
click at [373, 209] on strong "Unless you have a compelling reason not to, go with a managed TURN service" at bounding box center [275, 213] width 224 height 8
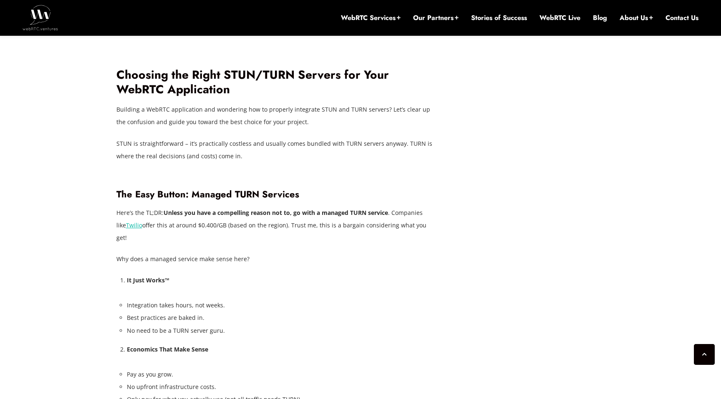
click at [377, 209] on strong "Unless you have a compelling reason not to, go with a managed TURN service" at bounding box center [275, 213] width 224 height 8
drag, startPoint x: 382, startPoint y: 202, endPoint x: 441, endPoint y: 202, distance: 59.2
click at [439, 202] on div "[DATE] [PERSON_NAME] Comments Off on Mastering STUN & TURN Servers: A Guide to …" at bounding box center [283, 378] width 334 height 2471
click at [309, 221] on div "Behind the seemingly seamless experience of WebRTC is a sophisticated network o…" at bounding box center [276, 284] width 321 height 1830
click at [194, 216] on p "Here’s the TL;DR: Unless you have a compelling reason not to, go with a managed…" at bounding box center [276, 226] width 321 height 38
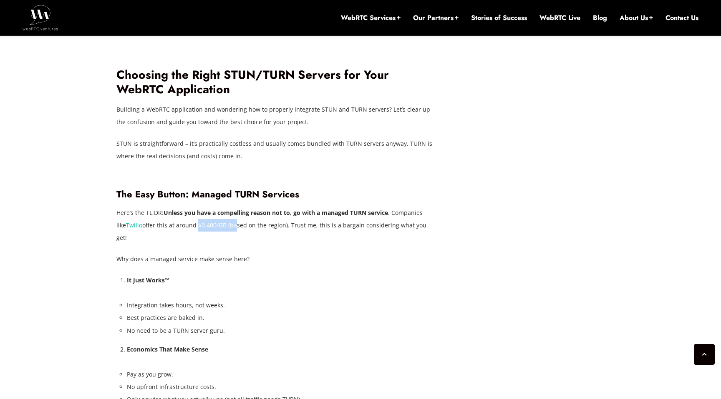
drag, startPoint x: 185, startPoint y: 216, endPoint x: 222, endPoint y: 216, distance: 37.5
click at [222, 216] on p "Here’s the TL;DR: Unless you have a compelling reason not to, go with a managed…" at bounding box center [276, 226] width 321 height 38
drag, startPoint x: 217, startPoint y: 216, endPoint x: 265, endPoint y: 216, distance: 48.0
click at [264, 216] on p "Here’s the TL;DR: Unless you have a compelling reason not to, go with a managed…" at bounding box center [276, 226] width 321 height 38
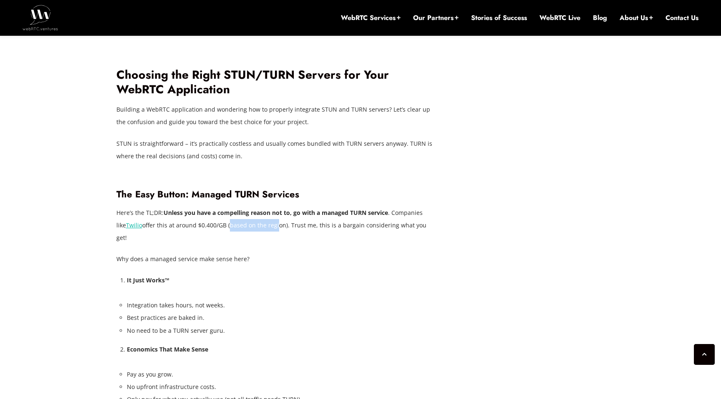
click at [265, 216] on p "Here’s the TL;DR: Unless you have a compelling reason not to, go with a managed…" at bounding box center [276, 226] width 321 height 38
drag, startPoint x: 284, startPoint y: 216, endPoint x: 348, endPoint y: 216, distance: 63.4
click at [347, 216] on p "Here’s the TL;DR: Unless you have a compelling reason not to, go with a managed…" at bounding box center [276, 226] width 321 height 38
click at [348, 216] on p "Here’s the TL;DR: Unless you have a compelling reason not to, go with a managed…" at bounding box center [276, 226] width 321 height 38
drag, startPoint x: 333, startPoint y: 216, endPoint x: 434, endPoint y: 216, distance: 100.5
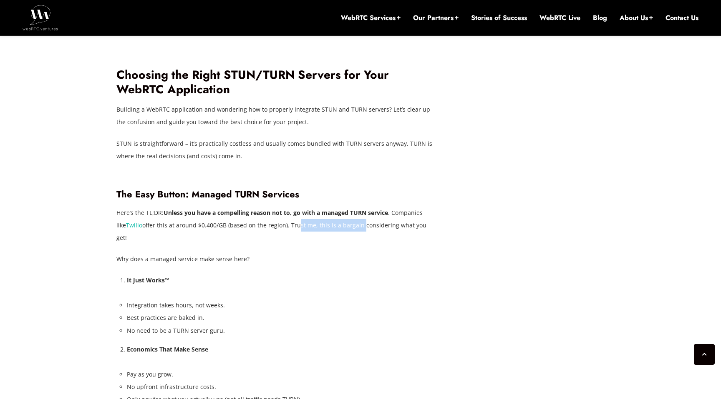
click at [430, 216] on p "Here’s the TL;DR: Unless you have a compelling reason not to, go with a managed…" at bounding box center [276, 226] width 321 height 38
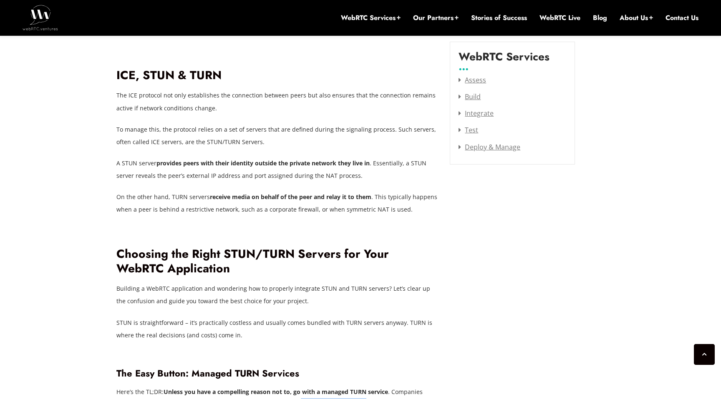
scroll to position [1082, 0]
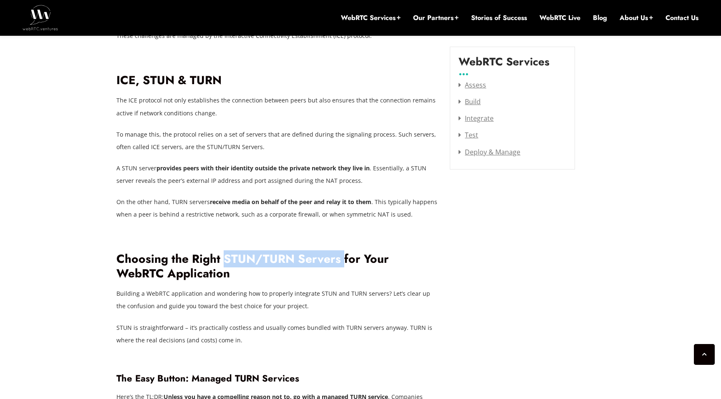
drag, startPoint x: 222, startPoint y: 249, endPoint x: 341, endPoint y: 248, distance: 119.3
click at [341, 252] on h2 "Choosing the Right STUN/TURN Servers for Your WebRTC Application" at bounding box center [276, 266] width 321 height 29
copy h2 "STUN/TURN Servers"
